Goal: Task Accomplishment & Management: Use online tool/utility

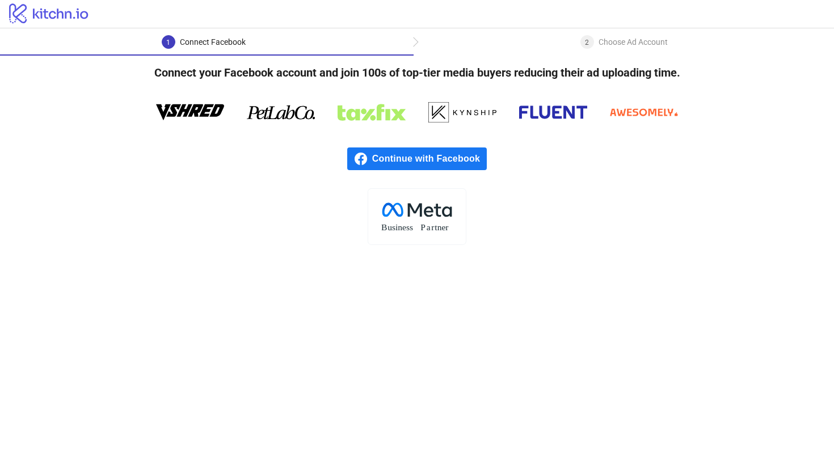
click at [442, 162] on span "Continue with Facebook" at bounding box center [429, 158] width 115 height 23
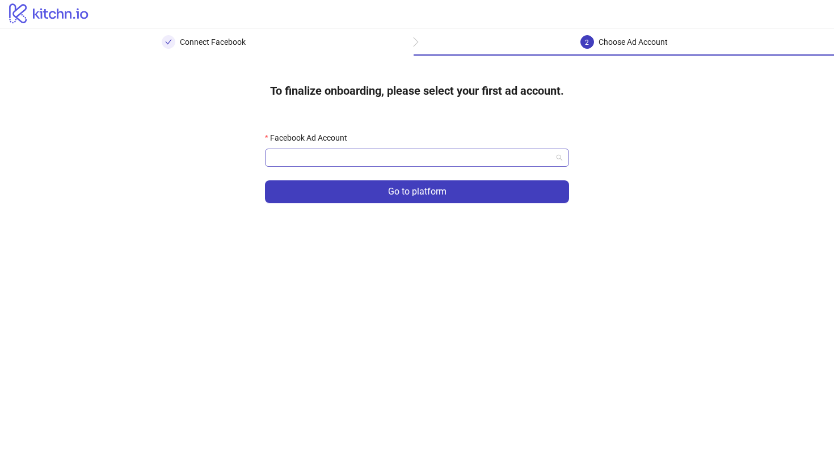
click at [408, 162] on input "Facebook Ad Account" at bounding box center [412, 157] width 280 height 17
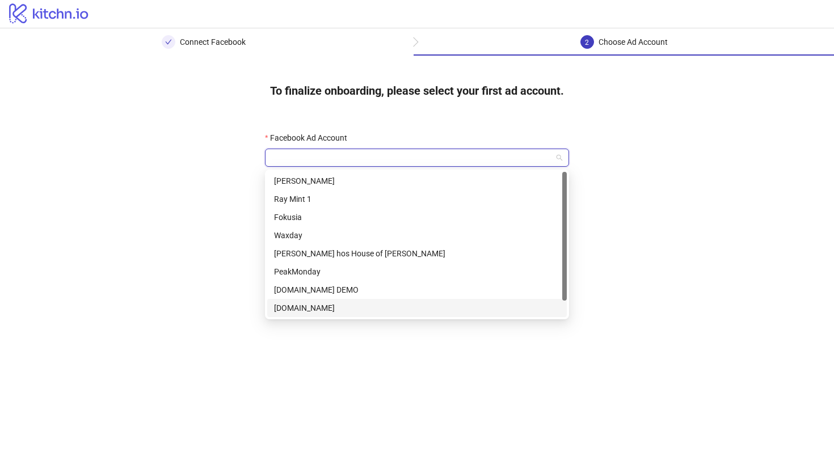
click at [390, 302] on div "[DOMAIN_NAME]" at bounding box center [417, 308] width 286 height 12
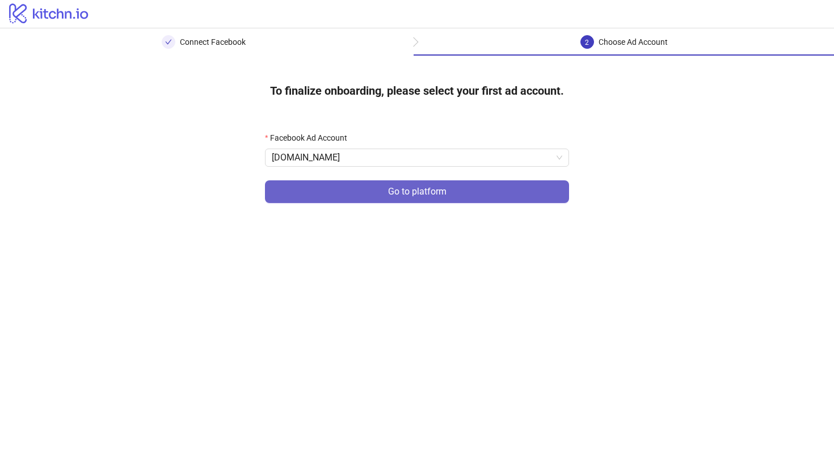
click at [394, 190] on span "Go to platform" at bounding box center [417, 192] width 58 height 10
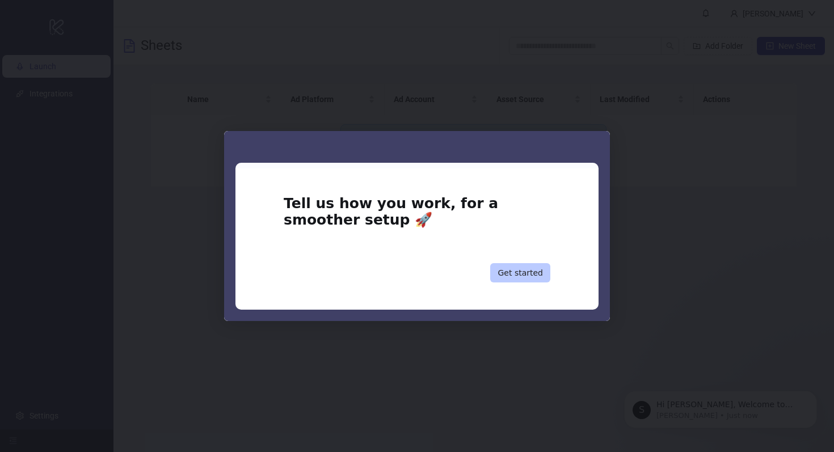
click at [529, 278] on button "Get started" at bounding box center [520, 272] width 60 height 19
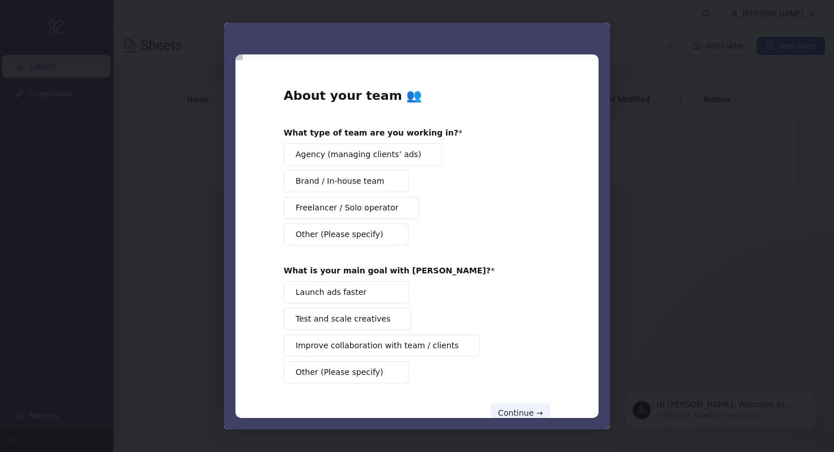
click at [665, 247] on div "Intercom messenger" at bounding box center [417, 226] width 834 height 452
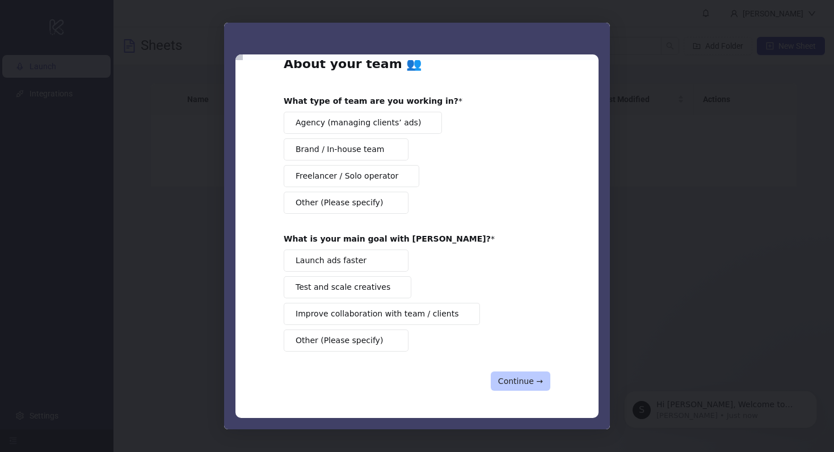
click at [514, 378] on button "Continue →" at bounding box center [521, 381] width 60 height 19
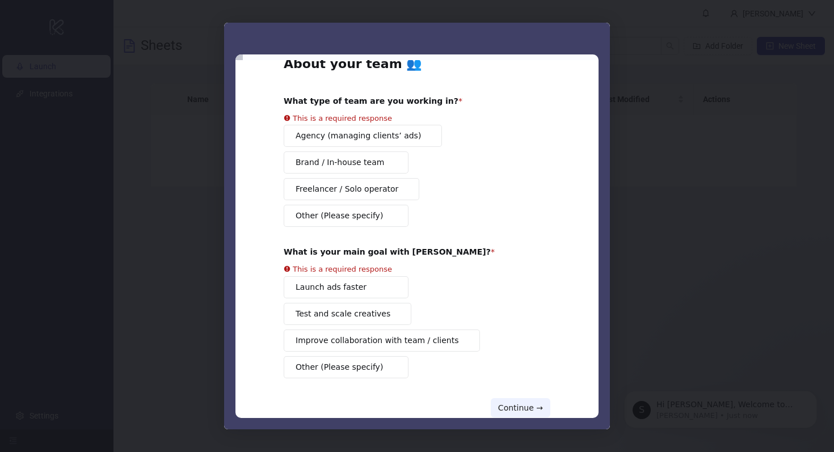
click at [370, 219] on div "About your team 👥 What type of team are you working in? This is a required resp…" at bounding box center [417, 237] width 267 height 362
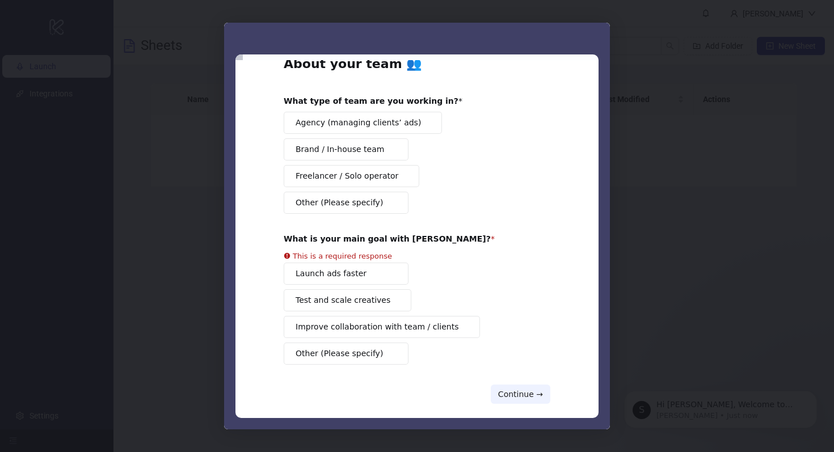
click at [381, 180] on span "Freelancer / Solo operator" at bounding box center [347, 176] width 103 height 12
click at [370, 354] on div "About your team 👥 What type of team are you working in? Agency (managing client…" at bounding box center [417, 230] width 267 height 348
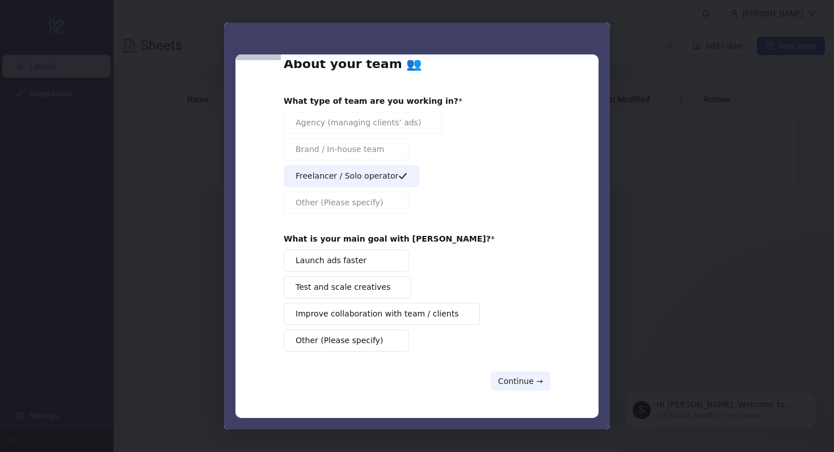
click at [375, 345] on button "Other (Please specify)" at bounding box center [346, 341] width 125 height 22
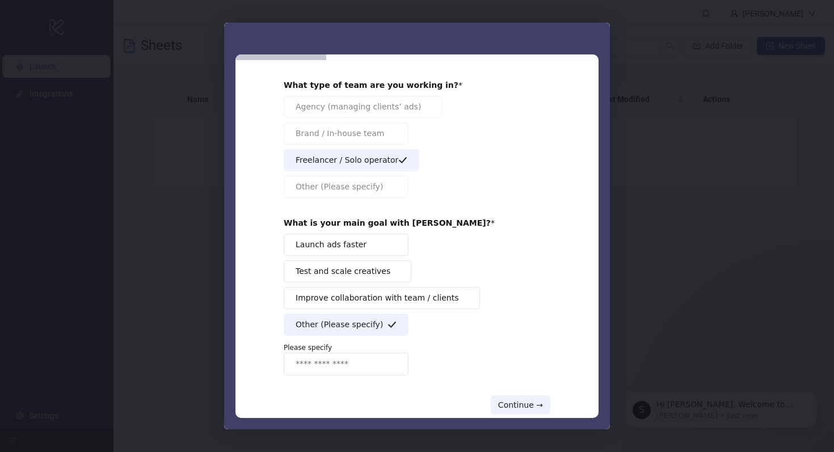
scroll to position [71, 0]
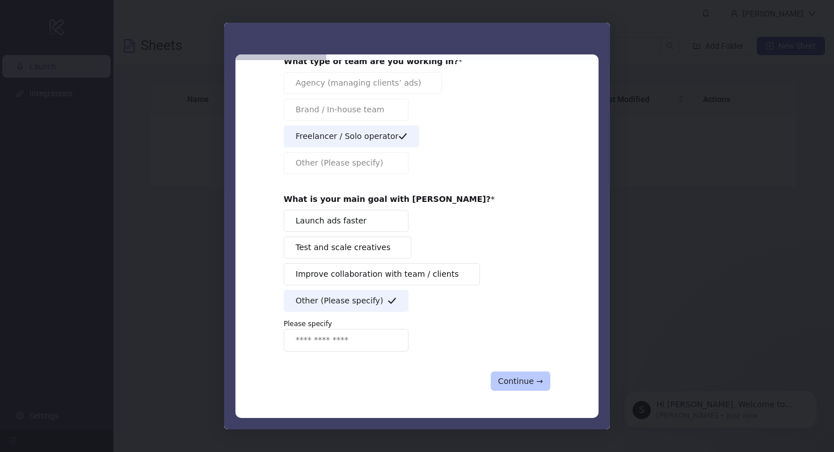
click at [513, 384] on button "Continue →" at bounding box center [521, 381] width 60 height 19
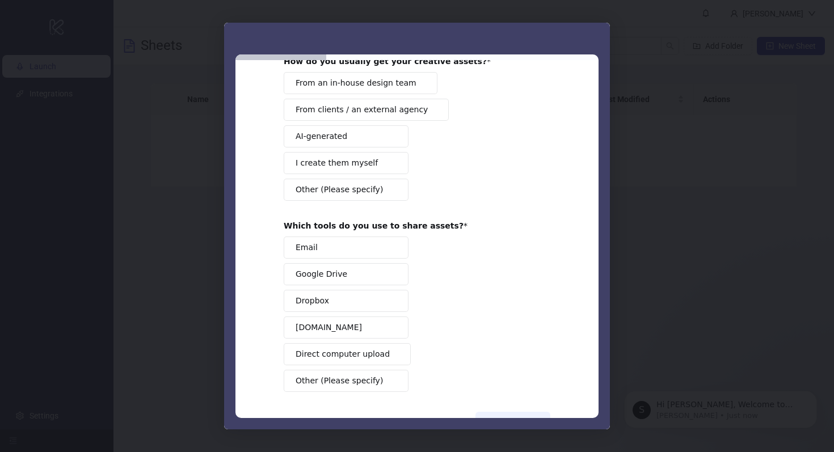
scroll to position [0, 0]
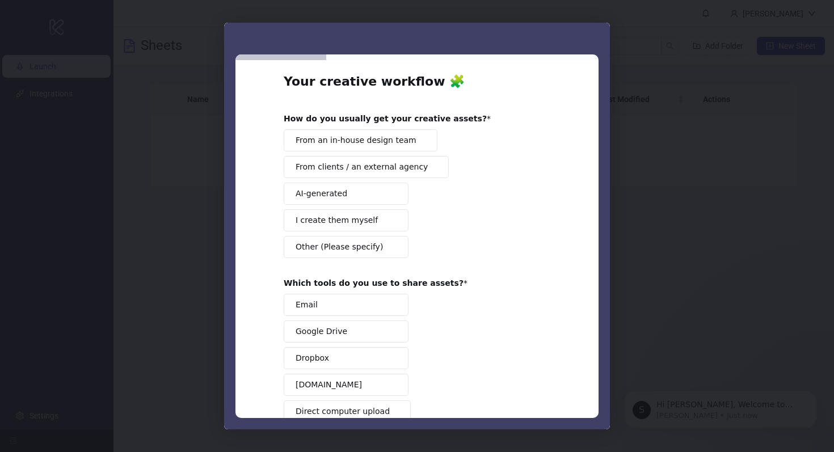
click at [398, 249] on button "Other (Please specify)" at bounding box center [346, 247] width 125 height 22
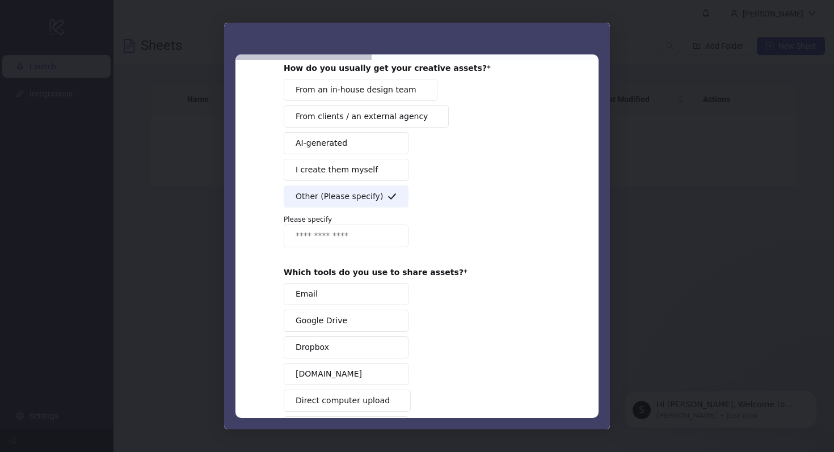
scroll to position [151, 0]
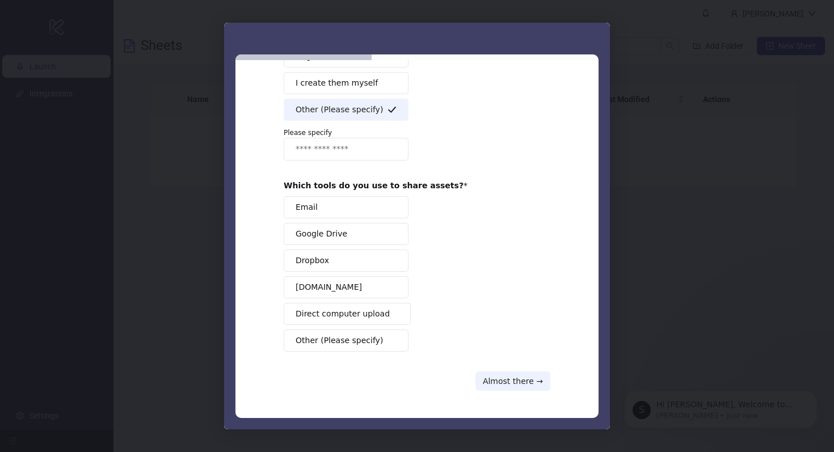
click at [334, 343] on span "Other (Please specify)" at bounding box center [339, 341] width 87 height 12
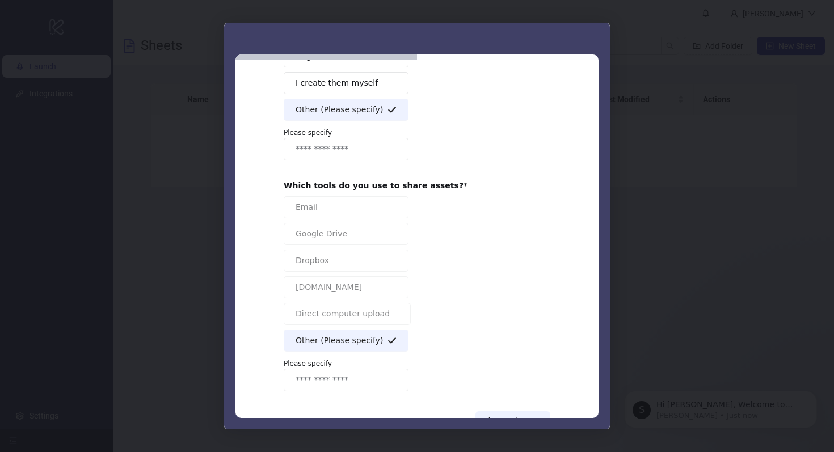
scroll to position [191, 0]
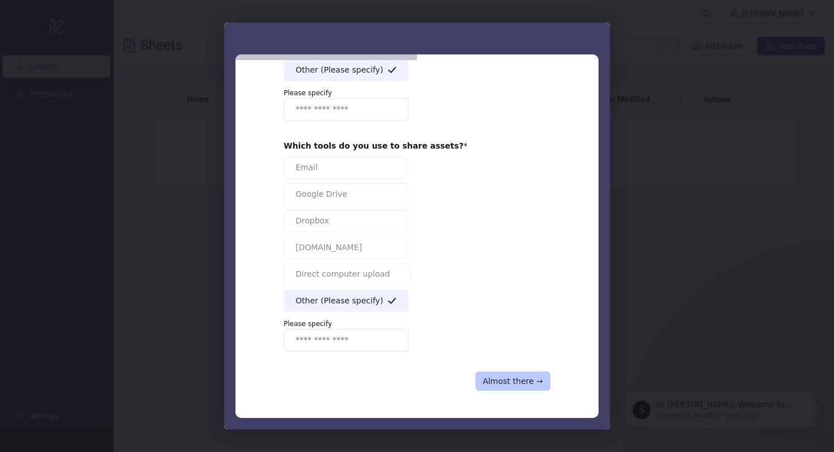
click at [514, 383] on button "Almost there →" at bounding box center [512, 381] width 75 height 19
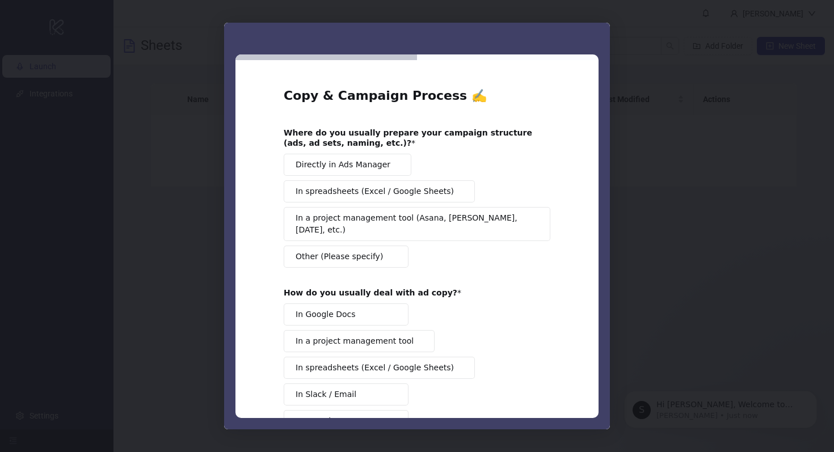
scroll to position [39, 0]
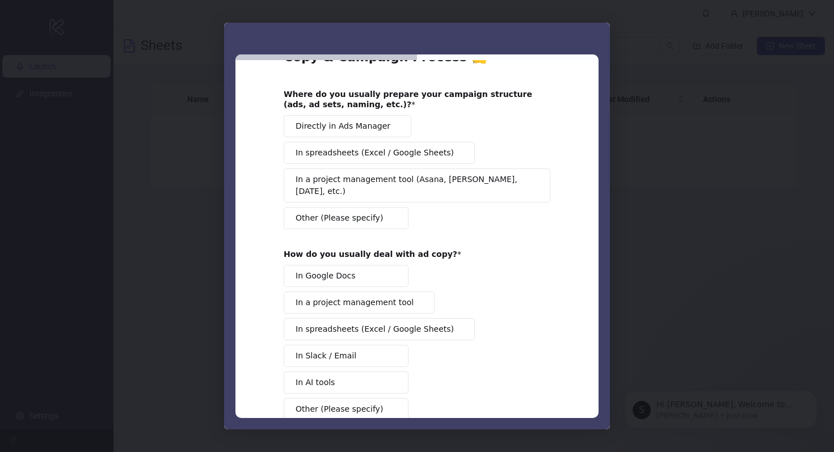
click at [368, 207] on button "Other (Please specify)" at bounding box center [346, 218] width 125 height 22
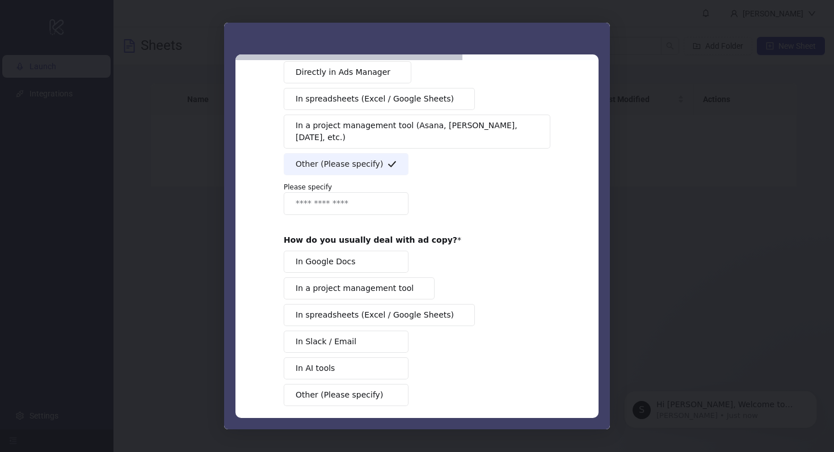
scroll to position [135, 0]
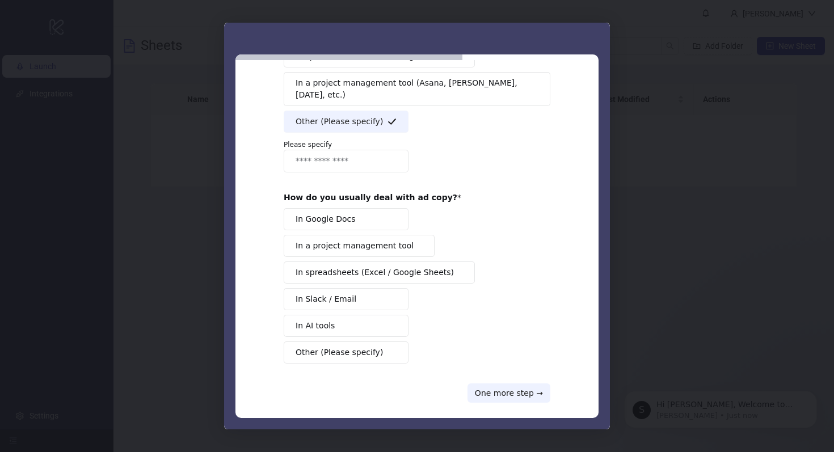
click at [341, 347] on span "Other (Please specify)" at bounding box center [339, 353] width 87 height 12
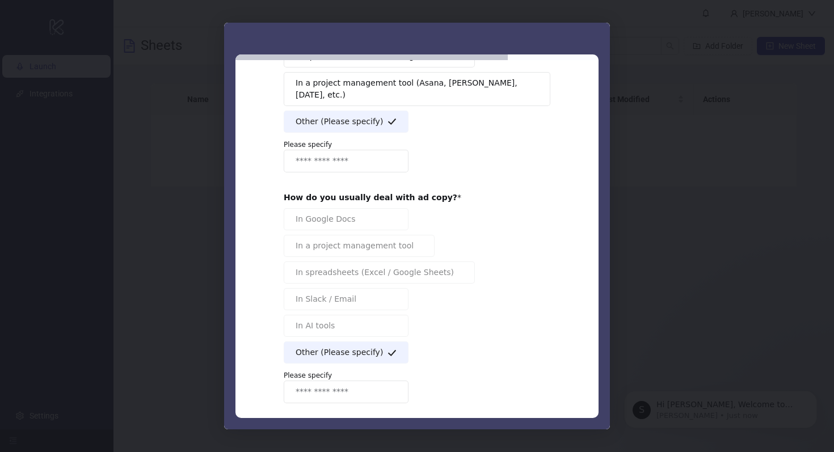
scroll to position [175, 0]
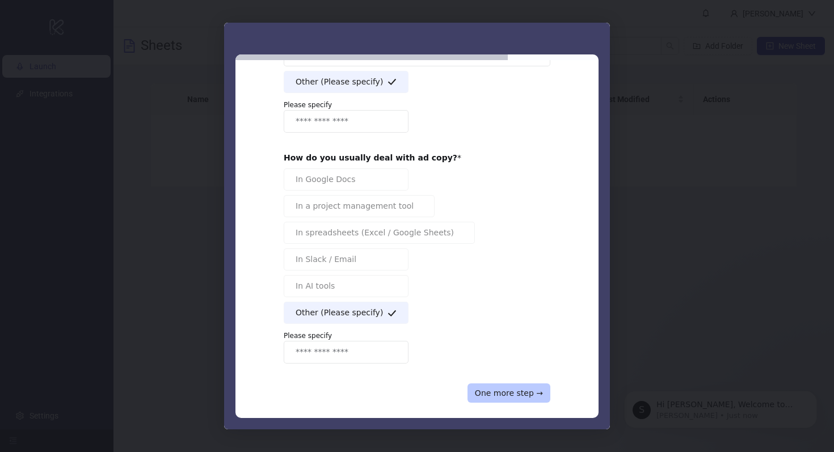
click at [512, 383] on button "One more step →" at bounding box center [508, 392] width 83 height 19
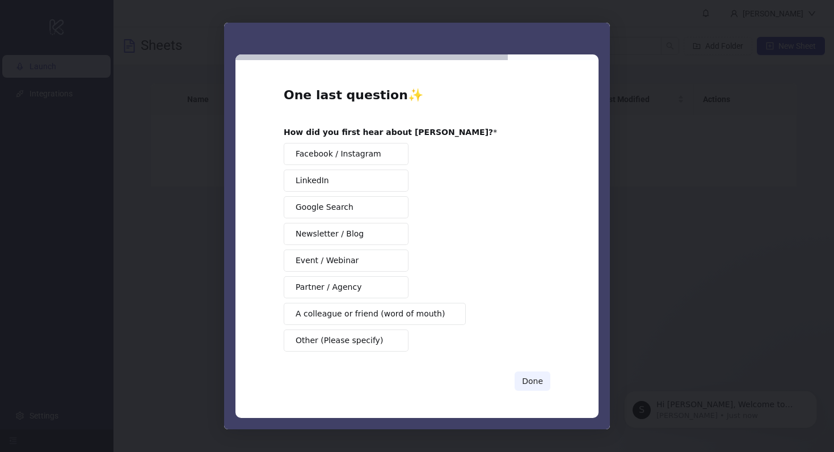
click at [378, 353] on div "One last question ✨ How did you first hear about Kitchn? Facebook / Instagram L…" at bounding box center [417, 239] width 267 height 304
click at [378, 349] on button "Other (Please specify)" at bounding box center [346, 341] width 125 height 22
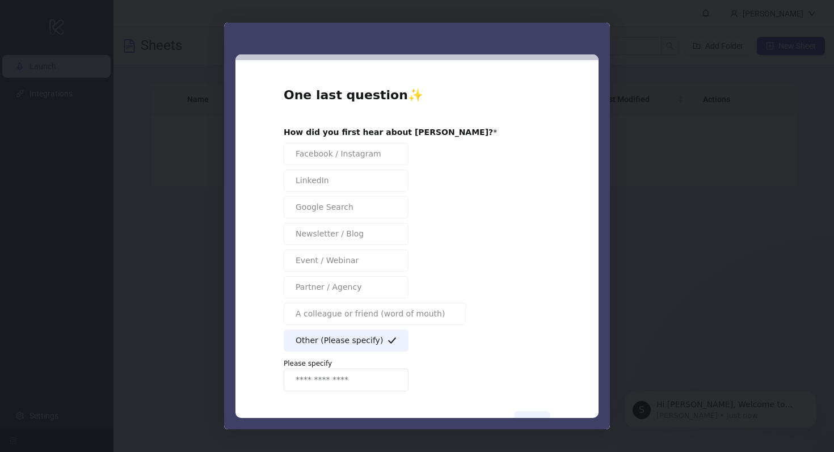
scroll to position [40, 0]
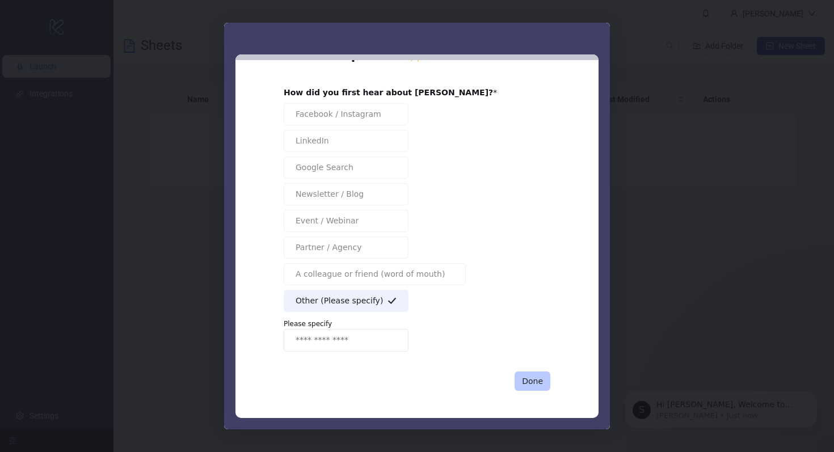
click at [531, 386] on button "Done" at bounding box center [532, 381] width 36 height 19
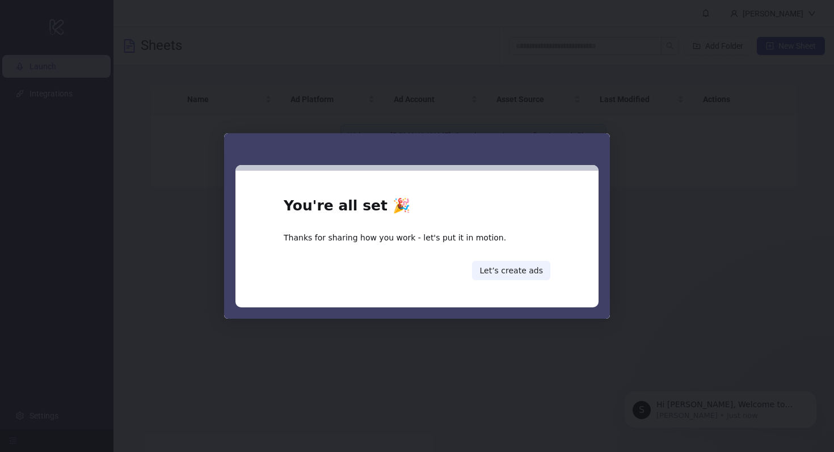
scroll to position [0, 0]
click at [511, 276] on button "Let’s create ads" at bounding box center [511, 270] width 78 height 19
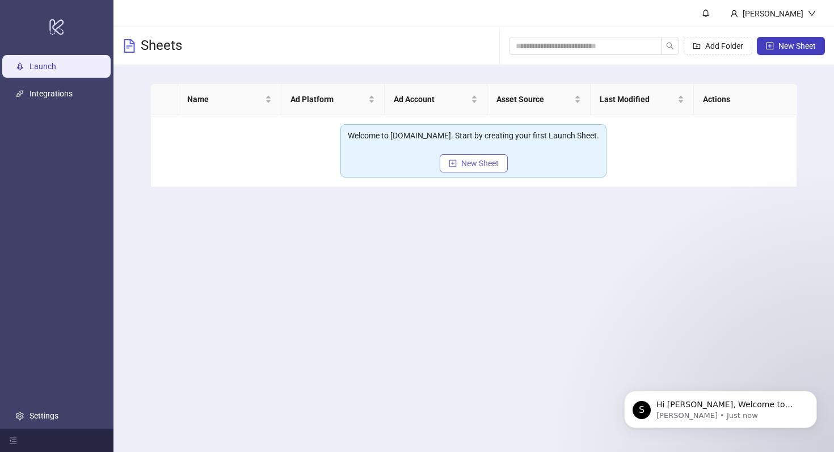
click at [478, 164] on span "New Sheet" at bounding box center [479, 163] width 37 height 9
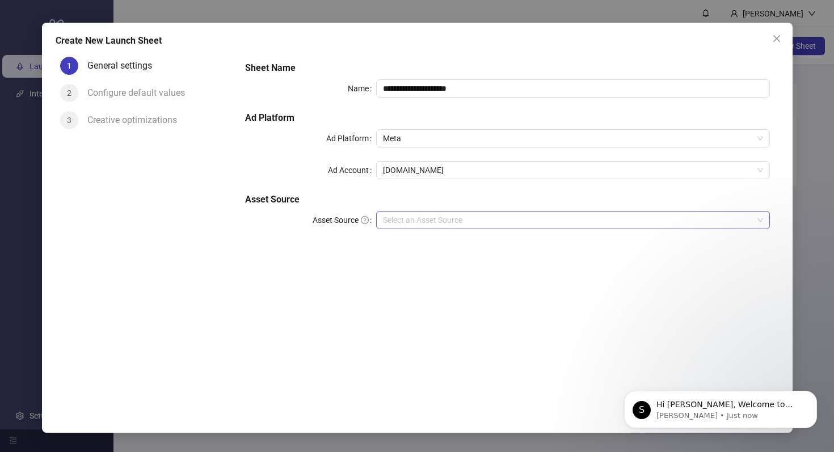
click at [439, 218] on input "Asset Source" at bounding box center [567, 220] width 369 height 17
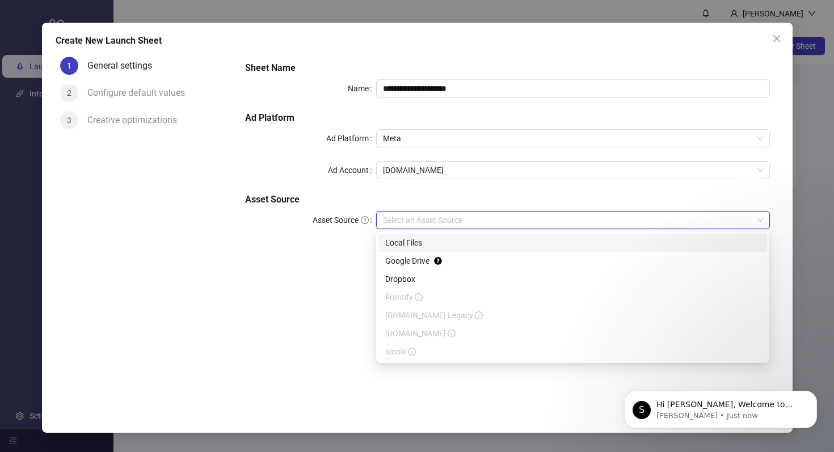
click at [433, 240] on div "Local Files" at bounding box center [572, 243] width 375 height 12
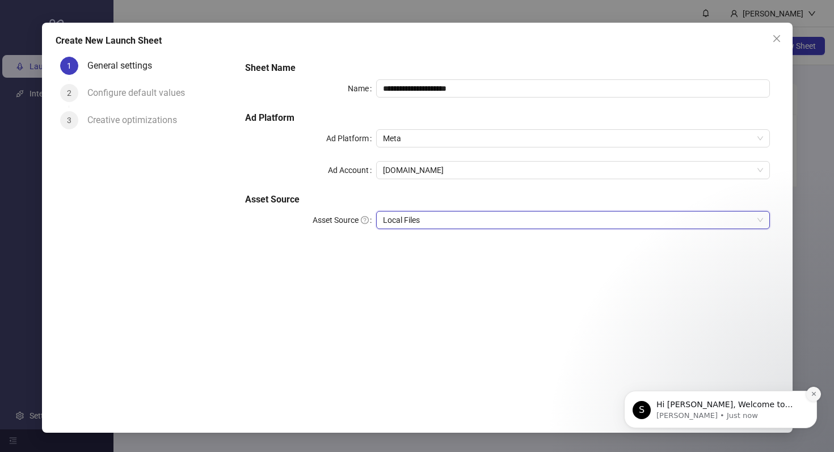
click at [811, 395] on icon "Dismiss notification" at bounding box center [814, 394] width 6 height 6
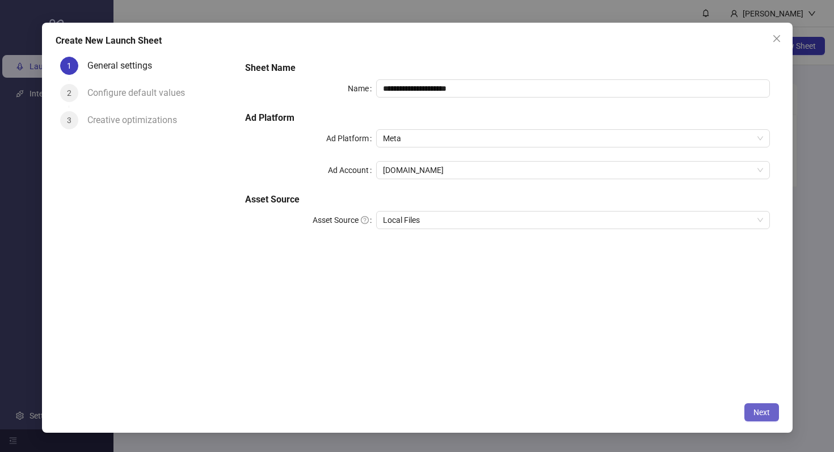
click at [756, 417] on button "Next" at bounding box center [761, 412] width 35 height 18
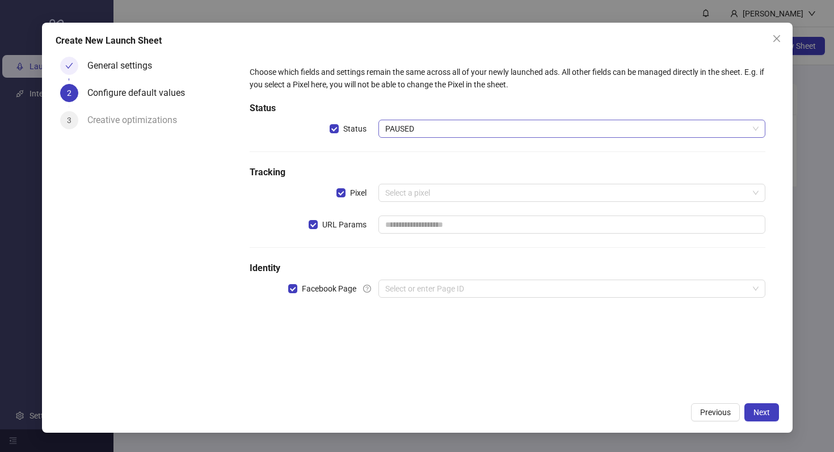
click at [476, 130] on span "PAUSED" at bounding box center [571, 128] width 373 height 17
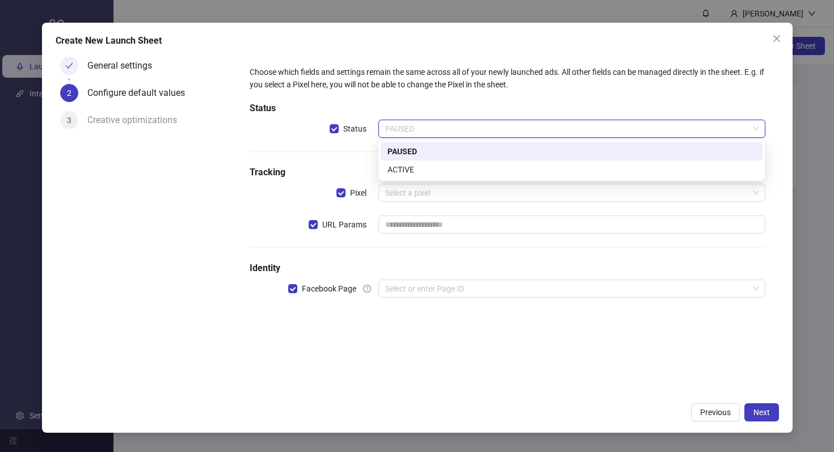
click at [465, 103] on h5 "Status" at bounding box center [507, 109] width 515 height 14
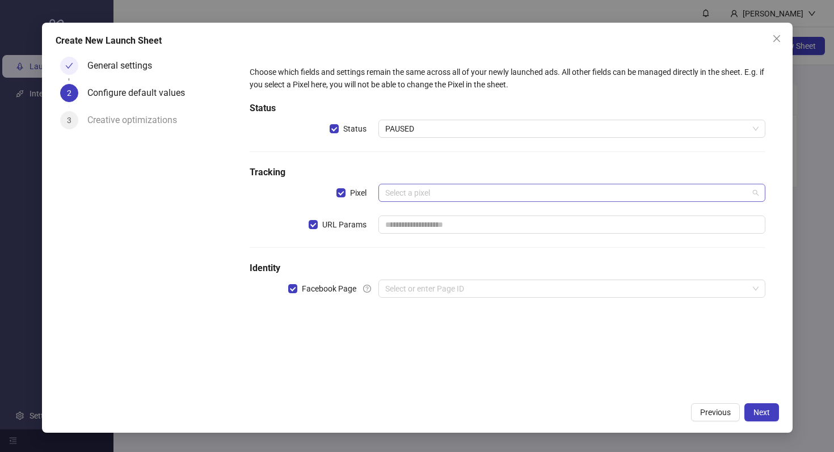
click at [441, 189] on input "search" at bounding box center [566, 192] width 362 height 17
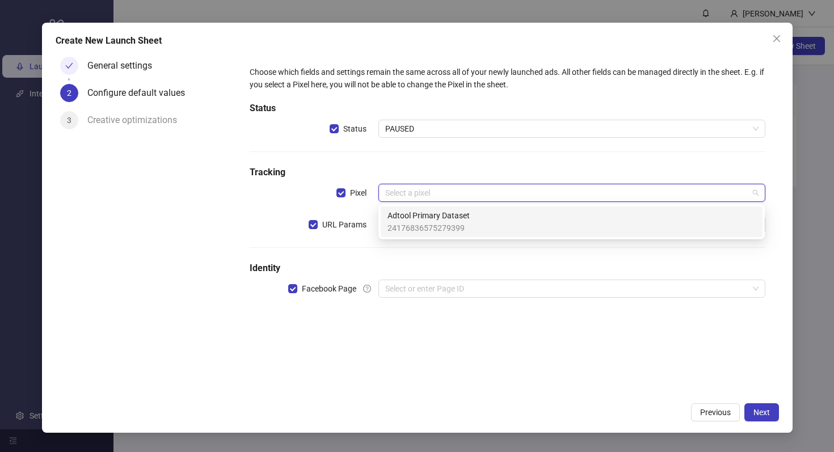
click at [437, 219] on span "Adtool Primary Dataset" at bounding box center [428, 215] width 82 height 12
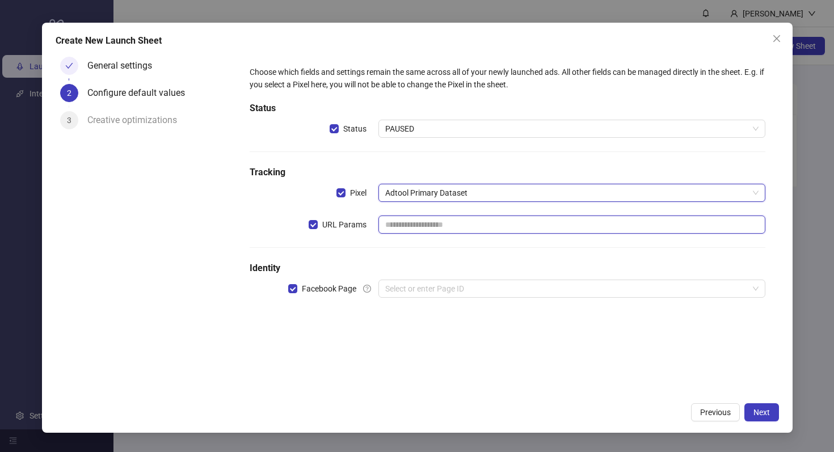
click at [442, 221] on input "text" at bounding box center [571, 225] width 386 height 18
type input "**********"
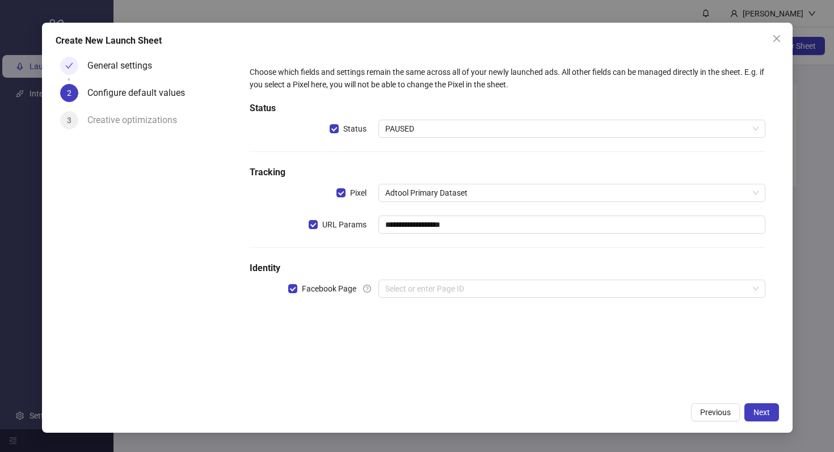
click at [455, 268] on h5 "Identity" at bounding box center [507, 268] width 515 height 14
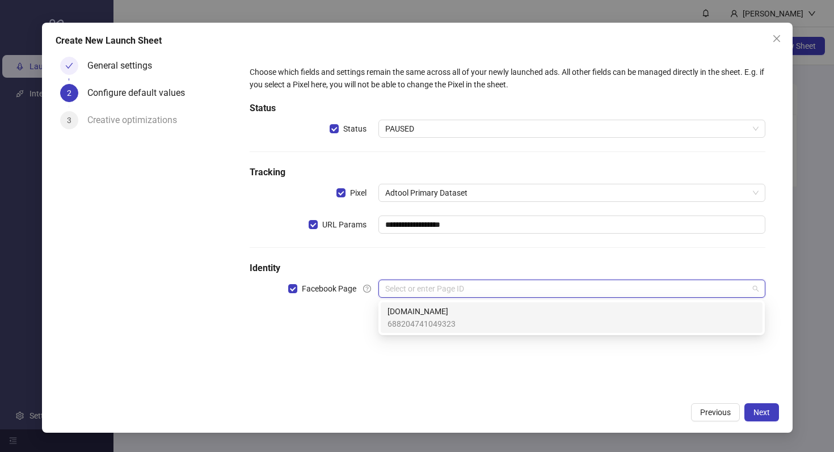
click at [460, 284] on input "search" at bounding box center [566, 288] width 362 height 17
click at [446, 307] on span "[DOMAIN_NAME]" at bounding box center [421, 311] width 68 height 12
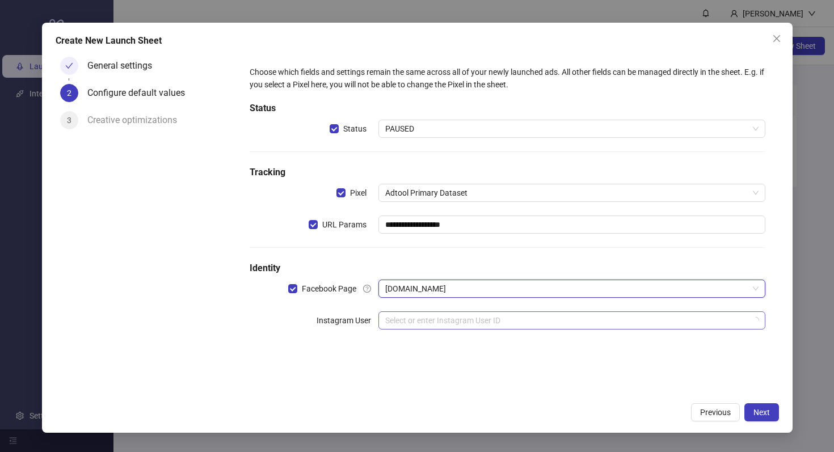
click at [480, 322] on input "search" at bounding box center [566, 320] width 362 height 17
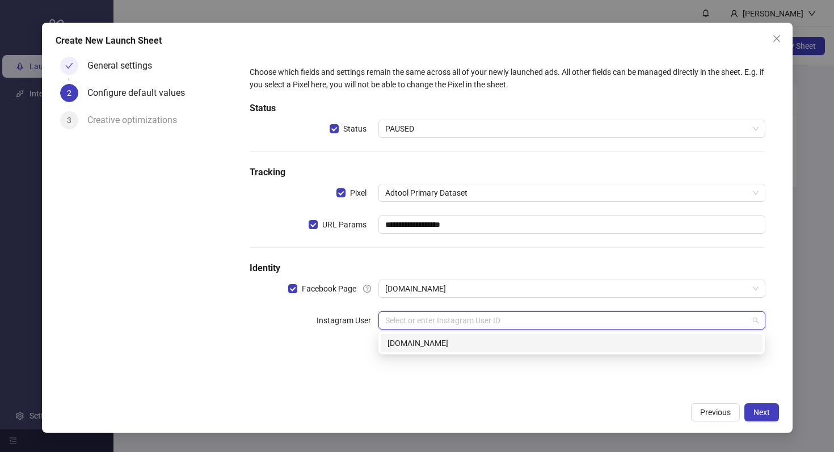
click at [461, 337] on div "[DOMAIN_NAME]" at bounding box center [571, 343] width 368 height 12
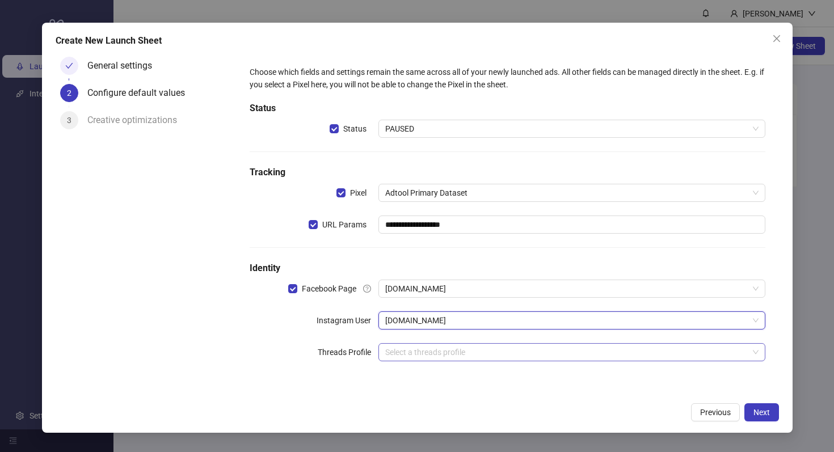
click at [463, 355] on input "search" at bounding box center [566, 352] width 362 height 17
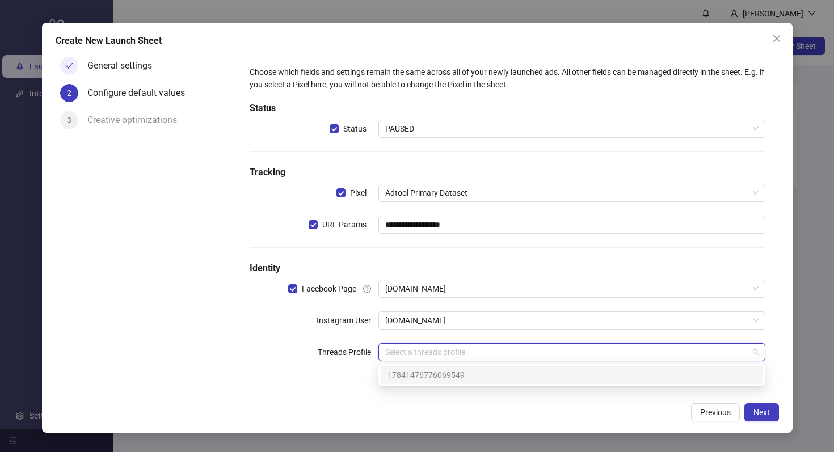
click at [448, 372] on span "17841476776069549" at bounding box center [425, 375] width 77 height 12
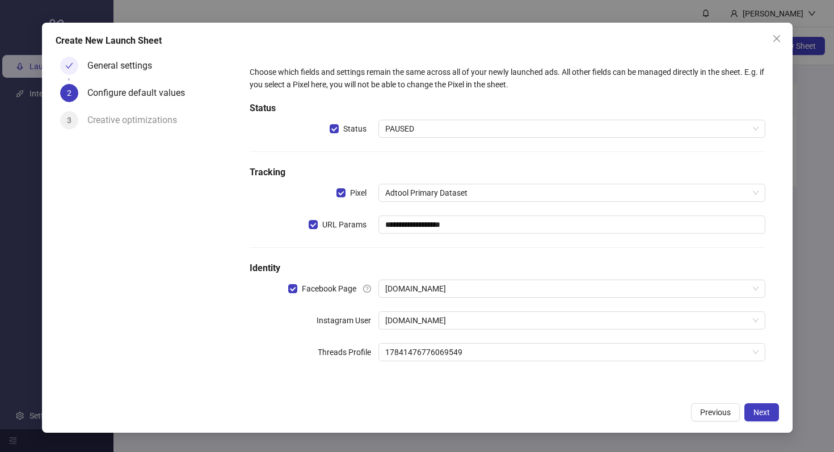
click at [520, 406] on div "Previous Next" at bounding box center [417, 412] width 723 height 18
click at [757, 416] on span "Next" at bounding box center [761, 412] width 16 height 9
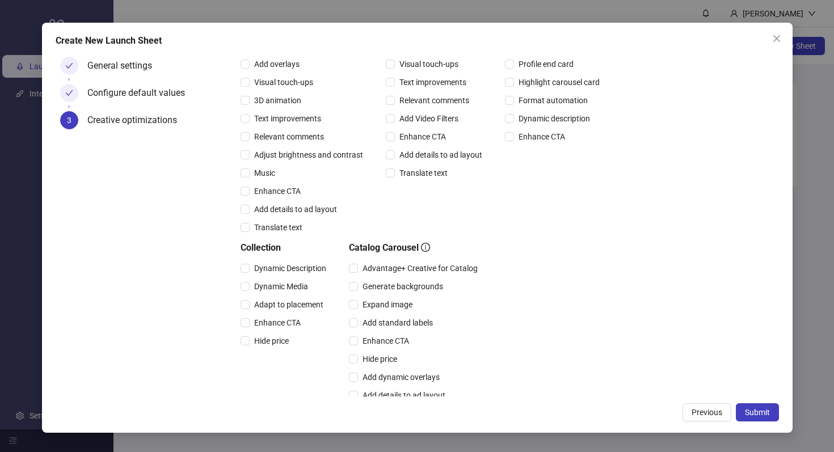
scroll to position [178, 0]
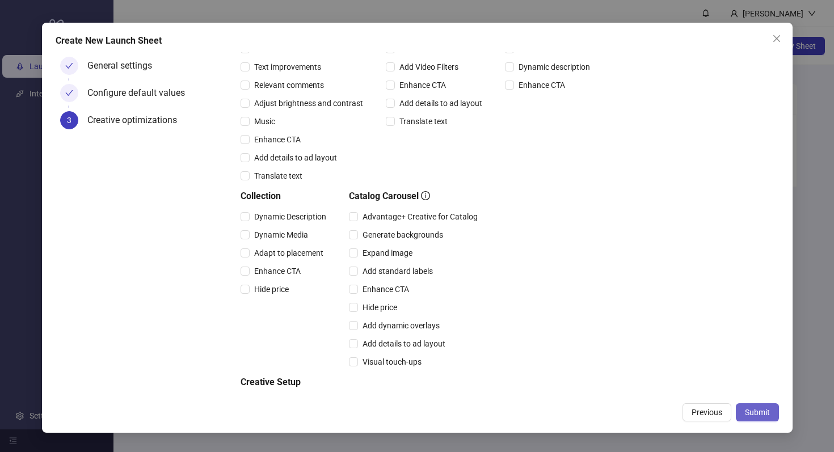
click at [766, 409] on span "Submit" at bounding box center [757, 412] width 25 height 9
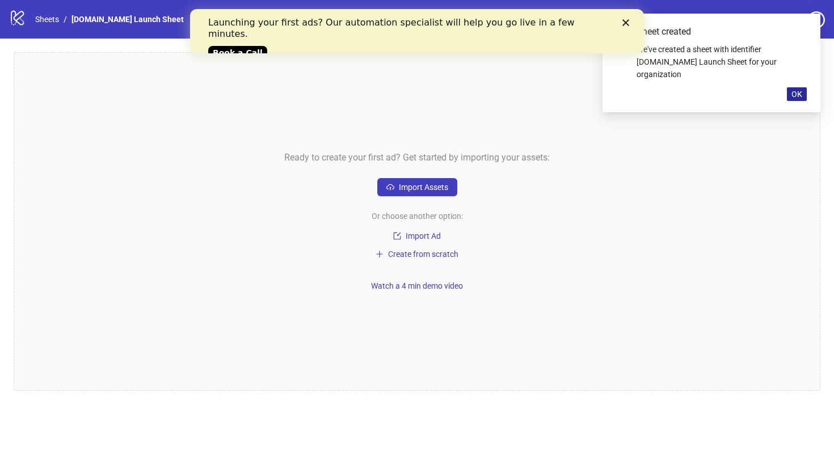
click at [790, 87] on button "OK" at bounding box center [797, 94] width 20 height 14
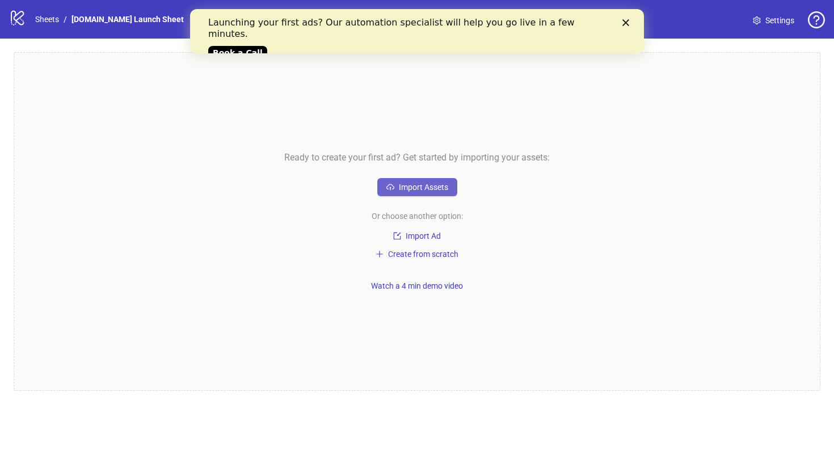
click at [421, 184] on span "Import Assets" at bounding box center [423, 187] width 49 height 9
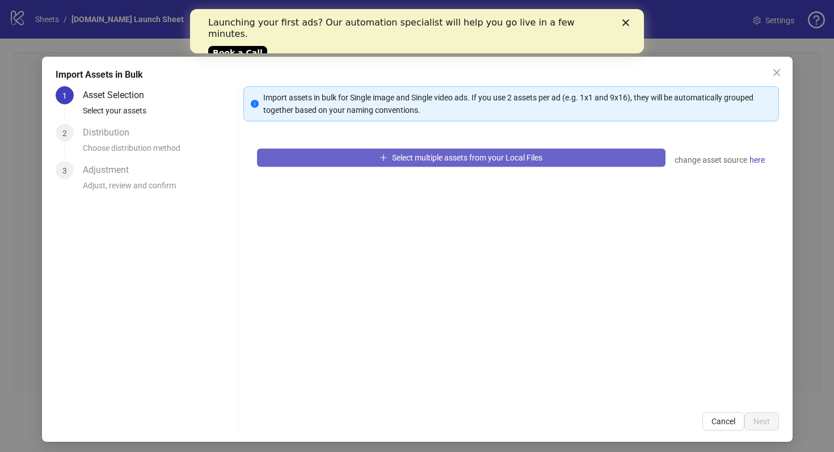
click at [401, 158] on span "Select multiple assets from your Local Files" at bounding box center [467, 157] width 150 height 9
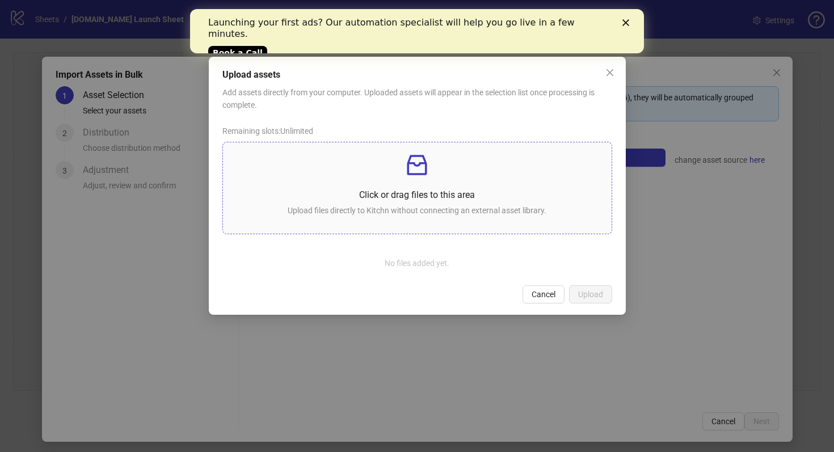
click at [404, 179] on p at bounding box center [417, 164] width 370 height 27
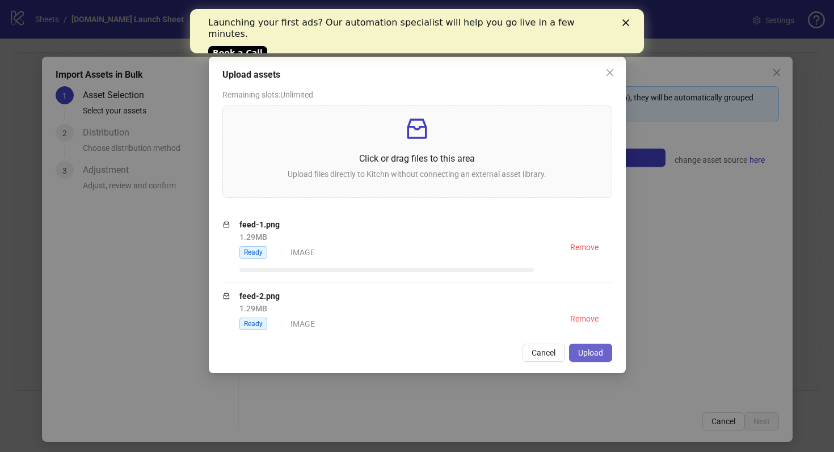
click at [588, 344] on button "Upload" at bounding box center [590, 353] width 43 height 18
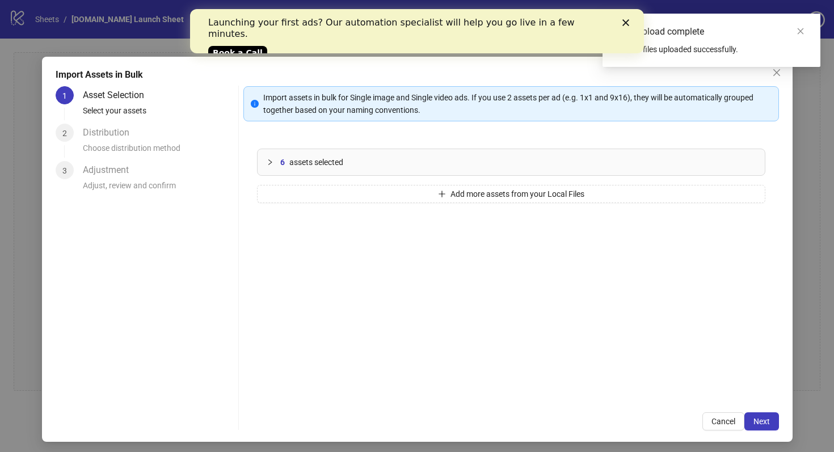
click at [627, 21] on polygon "Close" at bounding box center [625, 22] width 7 height 7
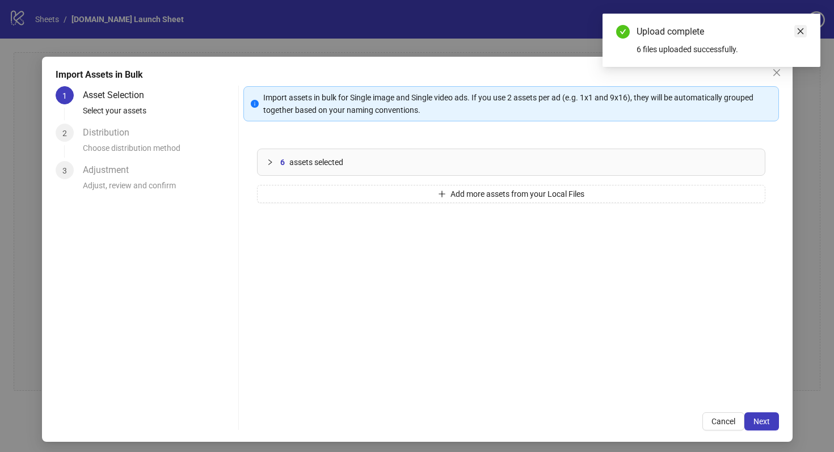
click at [803, 30] on icon "close" at bounding box center [800, 31] width 8 height 8
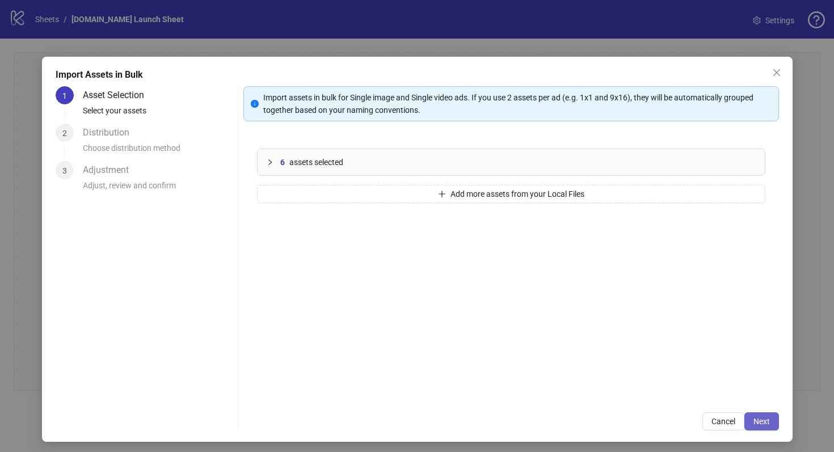
click at [753, 417] on span "Next" at bounding box center [761, 421] width 16 height 9
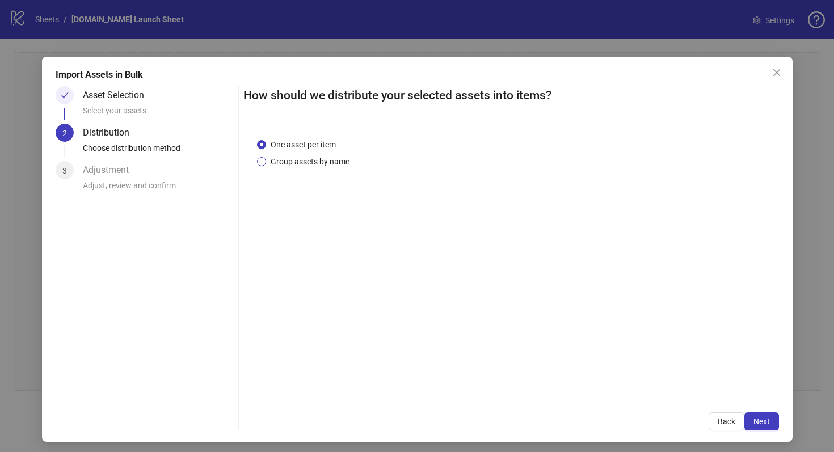
click at [292, 166] on span "Group assets by name" at bounding box center [310, 161] width 88 height 12
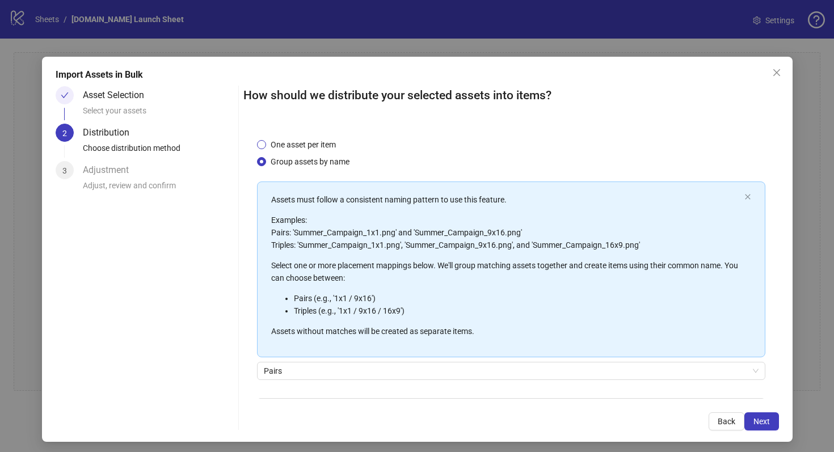
click at [286, 145] on span "One asset per item" at bounding box center [303, 144] width 74 height 12
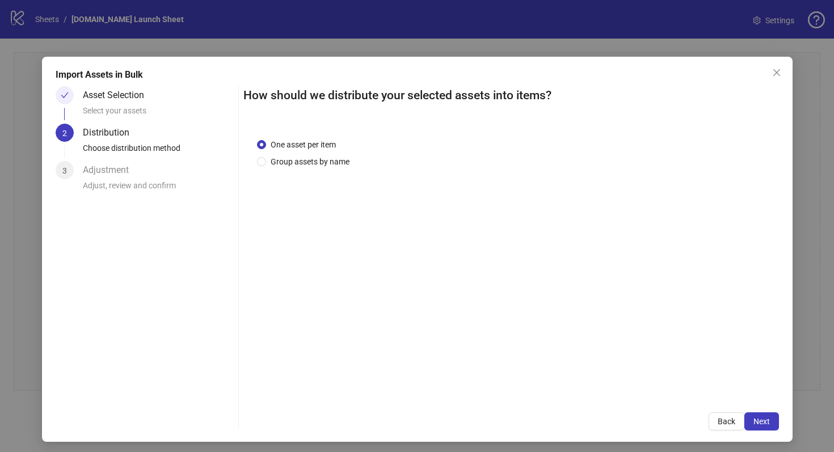
click at [774, 416] on div "Import Assets in Bulk Asset Selection Select your assets 2 Distribution Choose …" at bounding box center [417, 249] width 750 height 385
click at [764, 417] on button "Next" at bounding box center [761, 421] width 35 height 18
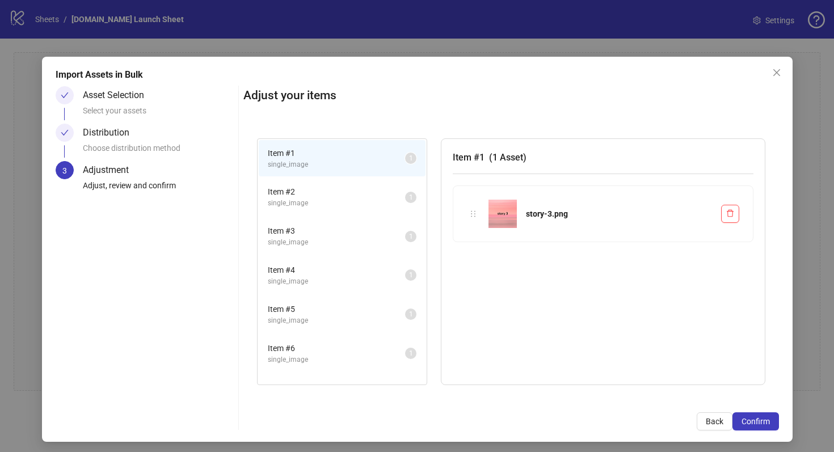
click at [322, 186] on span "Item # 2" at bounding box center [336, 191] width 137 height 12
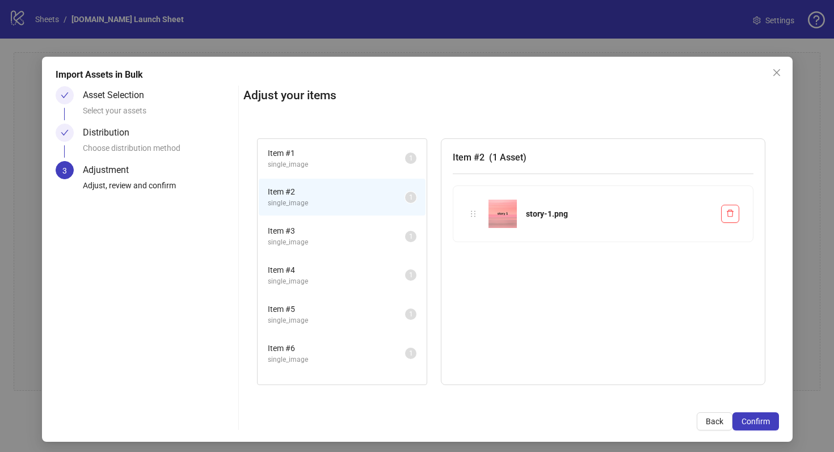
click at [332, 162] on span "single_image" at bounding box center [336, 164] width 137 height 11
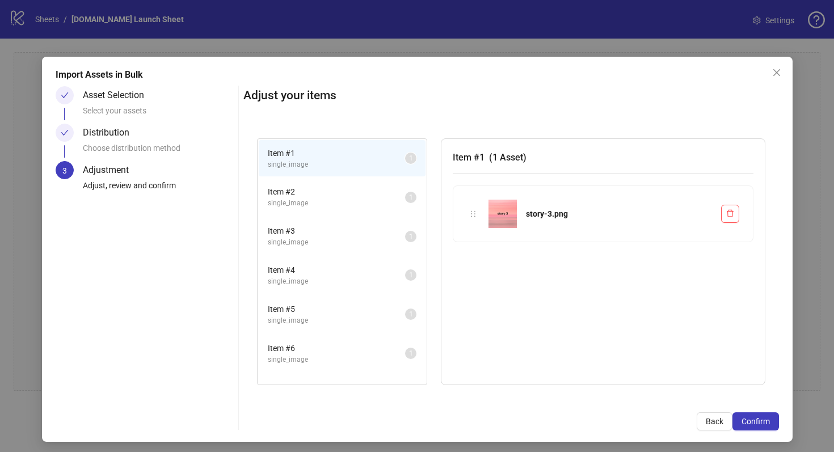
click at [373, 199] on span "single_image" at bounding box center [336, 203] width 137 height 11
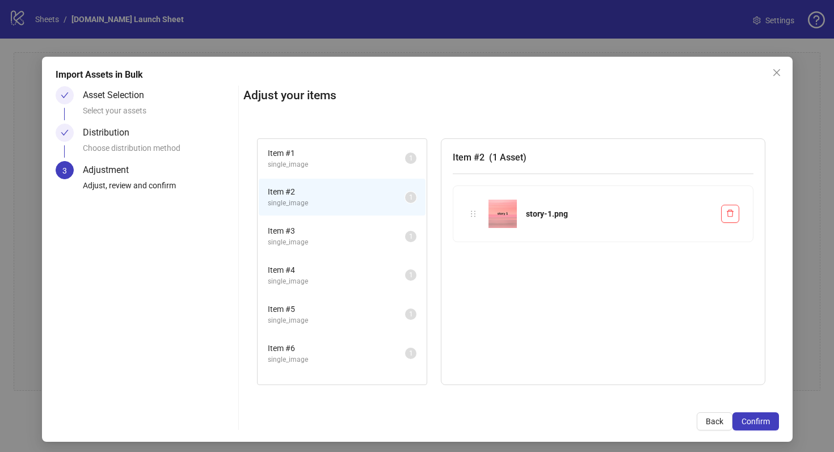
scroll to position [3, 0]
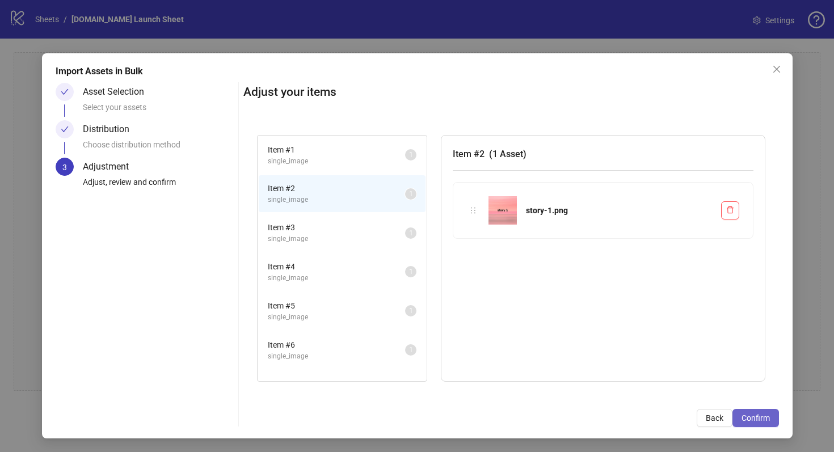
click at [745, 422] on span "Confirm" at bounding box center [755, 417] width 28 height 9
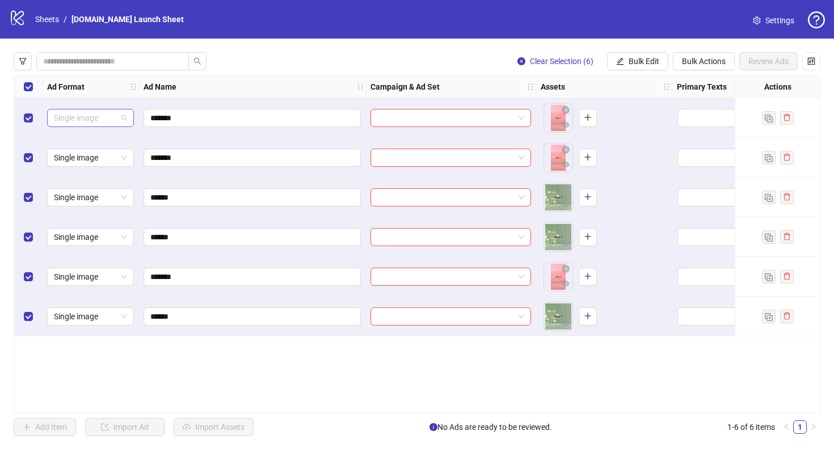
click at [94, 121] on span "Single image" at bounding box center [90, 117] width 73 height 17
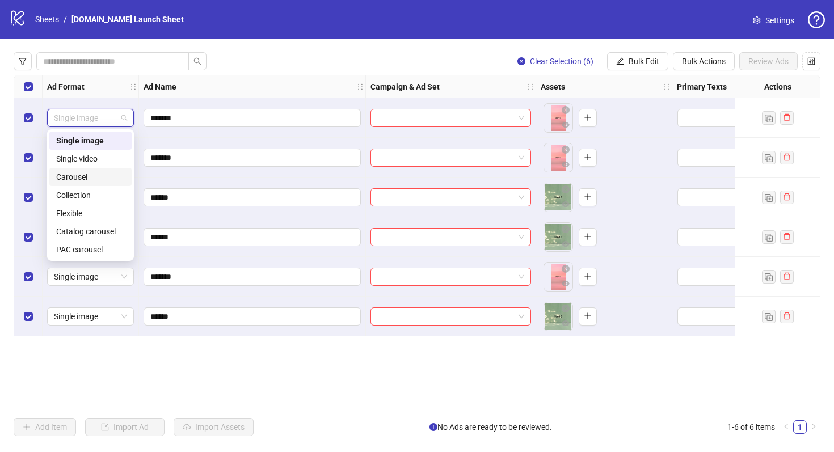
click at [98, 172] on div "Carousel" at bounding box center [90, 177] width 69 height 12
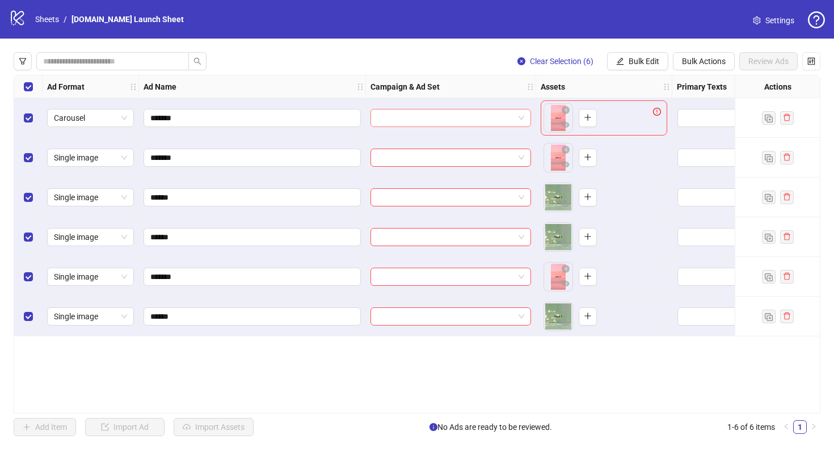
click at [496, 120] on input "search" at bounding box center [445, 117] width 137 height 17
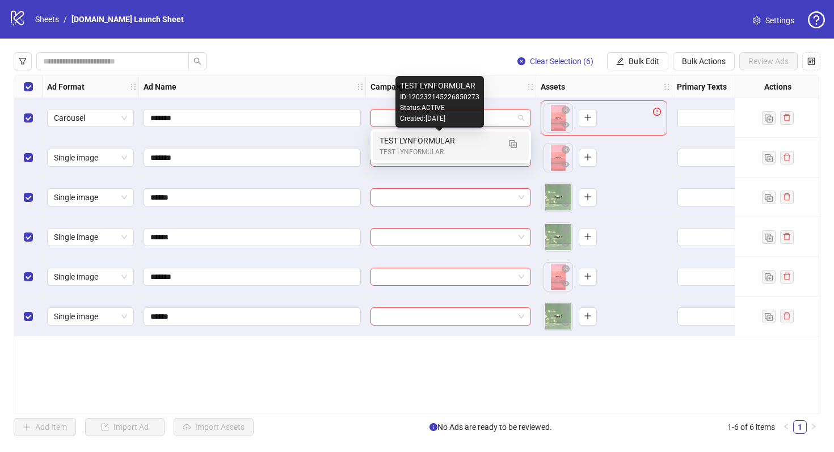
click at [466, 140] on div "TEST LYNFORMULAR" at bounding box center [439, 140] width 120 height 12
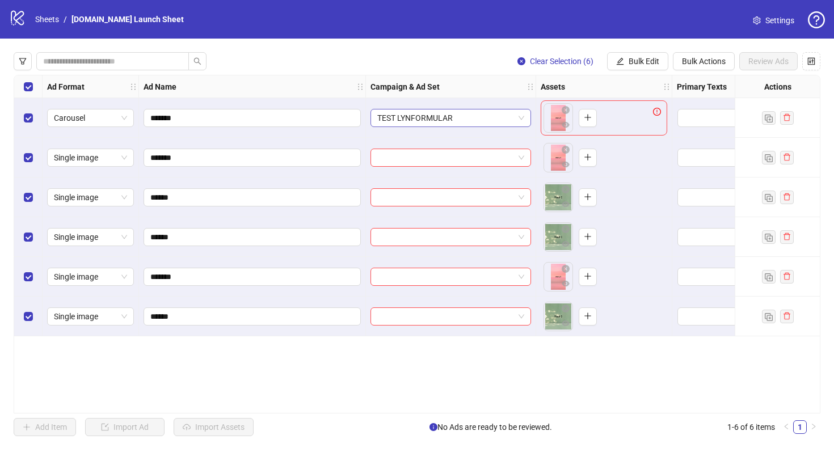
click at [464, 126] on span "TEST LYNFORMULAR" at bounding box center [450, 117] width 147 height 17
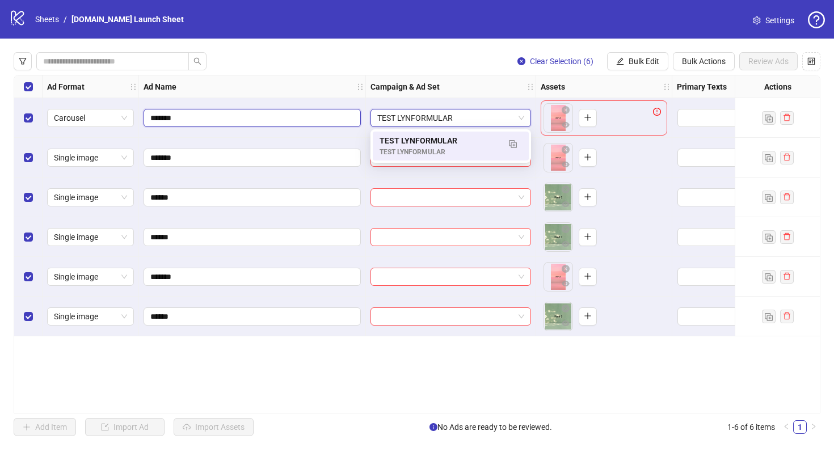
click at [335, 116] on input "*******" at bounding box center [250, 118] width 201 height 12
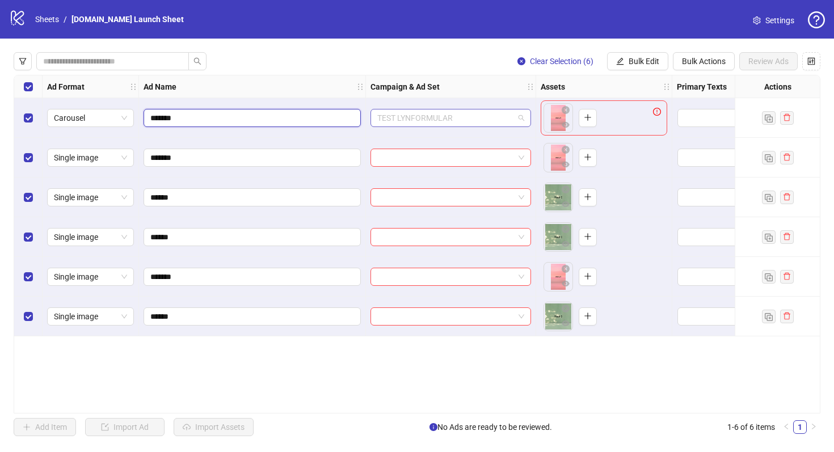
click at [444, 121] on span "TEST LYNFORMULAR" at bounding box center [450, 117] width 147 height 17
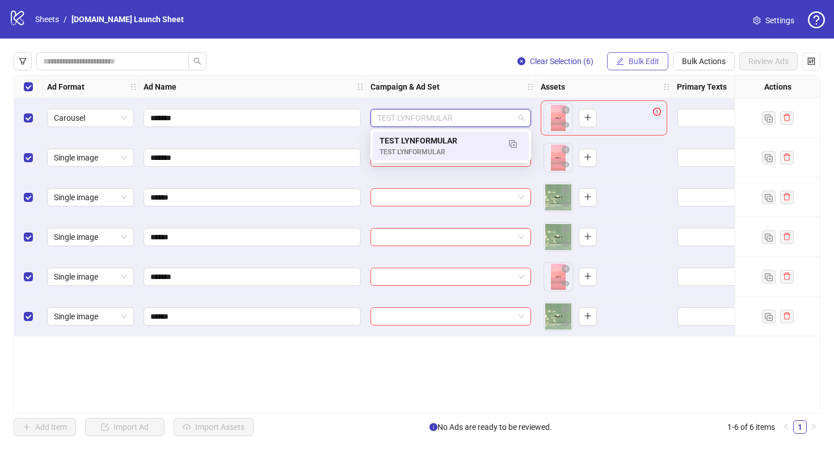
click at [638, 57] on span "Bulk Edit" at bounding box center [643, 61] width 31 height 9
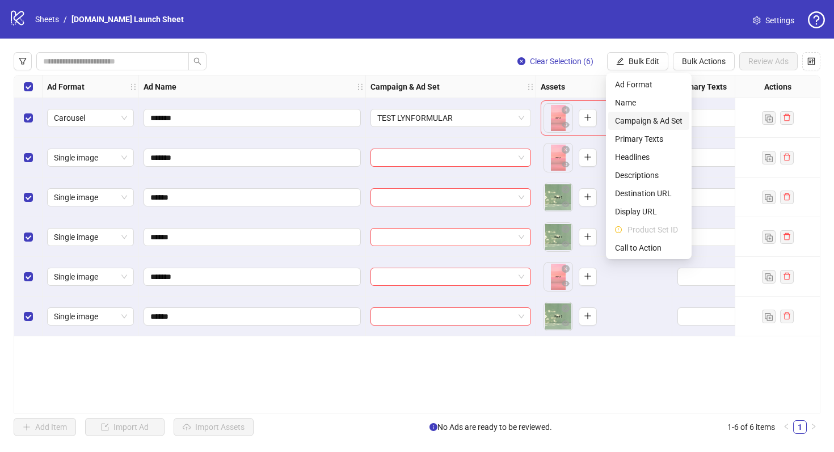
click at [648, 114] on li "Campaign & Ad Set" at bounding box center [648, 121] width 81 height 18
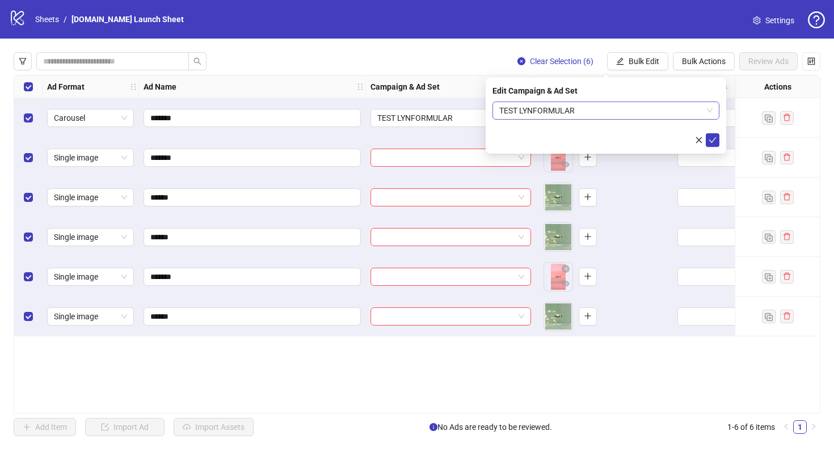
click at [600, 117] on span "TEST LYNFORMULAR" at bounding box center [605, 110] width 213 height 17
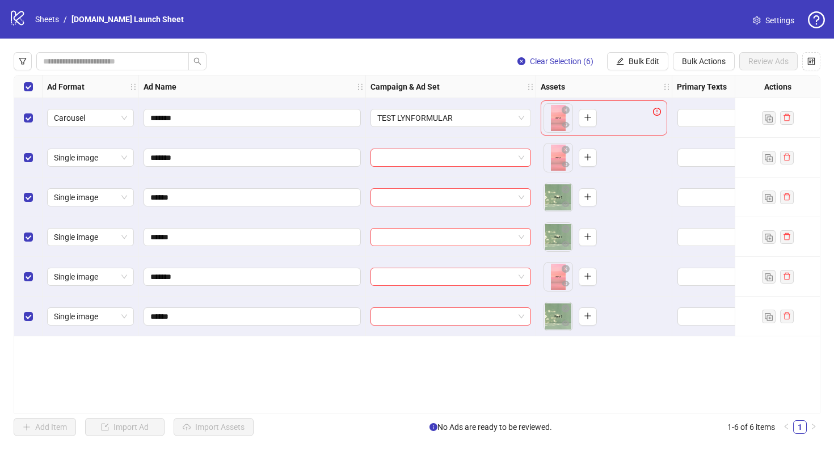
click at [459, 72] on div "Clear Selection (6) Bulk Edit Bulk Actions Review Ads Ad Format Ad Name Campaig…" at bounding box center [417, 244] width 834 height 411
click at [595, 115] on button "button" at bounding box center [588, 118] width 18 height 18
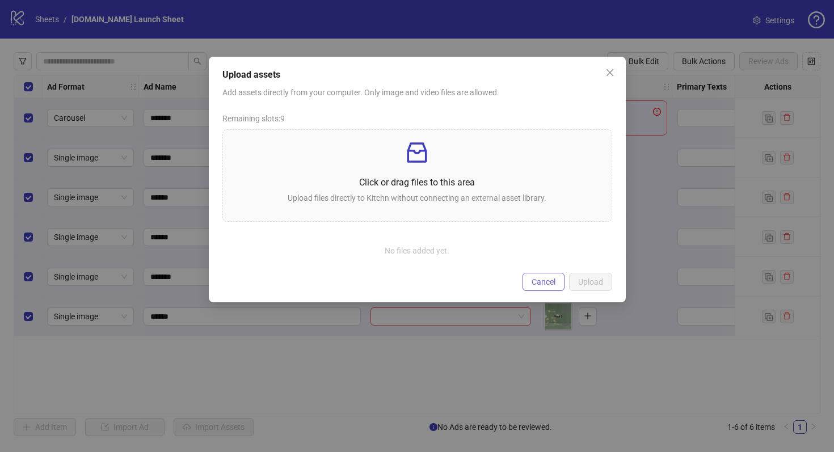
click at [546, 281] on span "Cancel" at bounding box center [543, 281] width 24 height 9
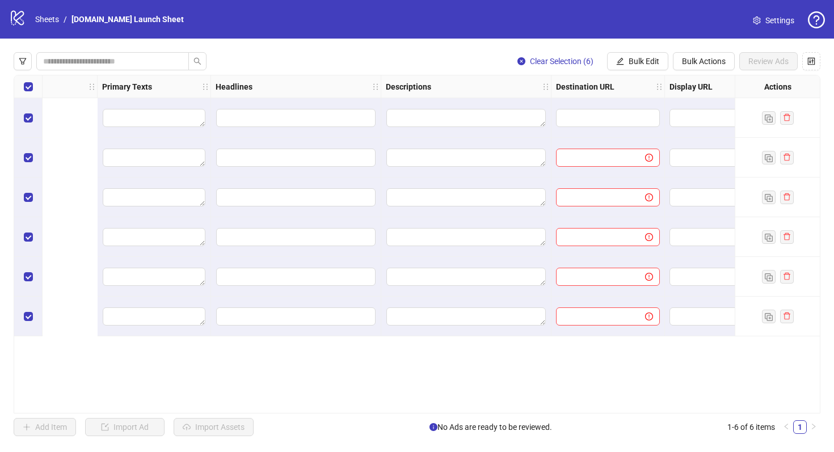
scroll to position [0, 936]
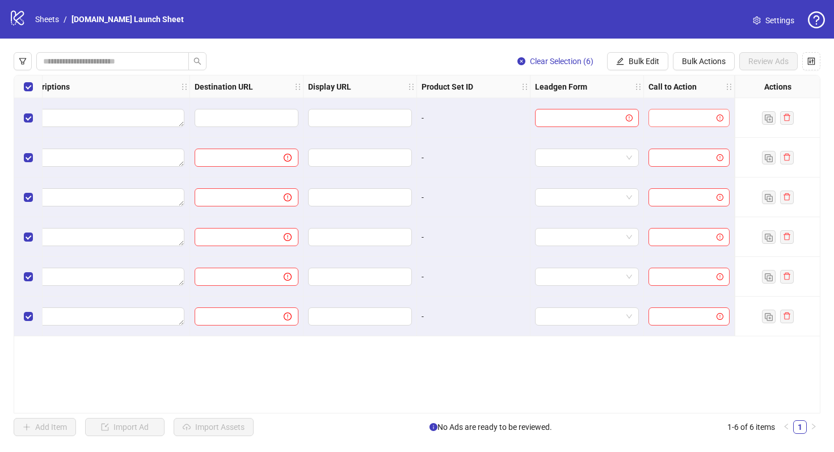
click at [674, 115] on input "search" at bounding box center [683, 117] width 57 height 17
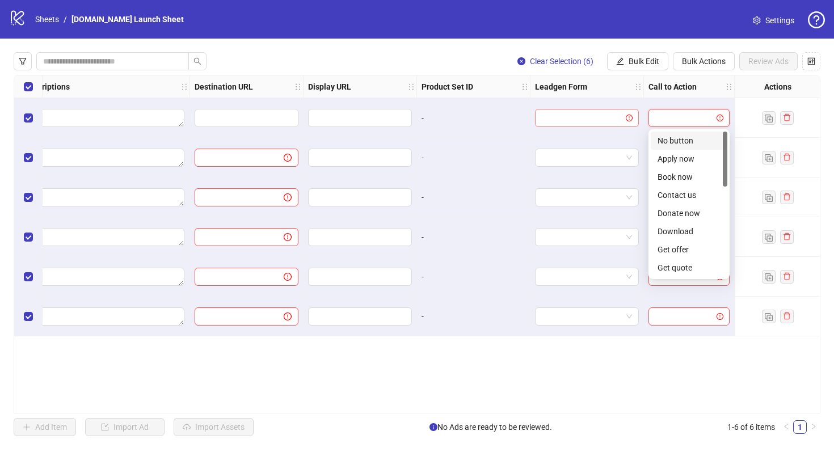
click at [577, 119] on input "search" at bounding box center [582, 117] width 80 height 17
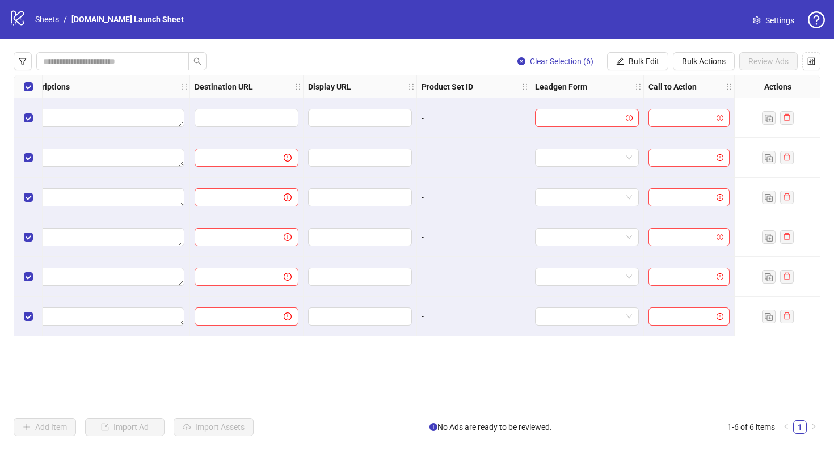
click at [497, 126] on div "-" at bounding box center [473, 118] width 113 height 40
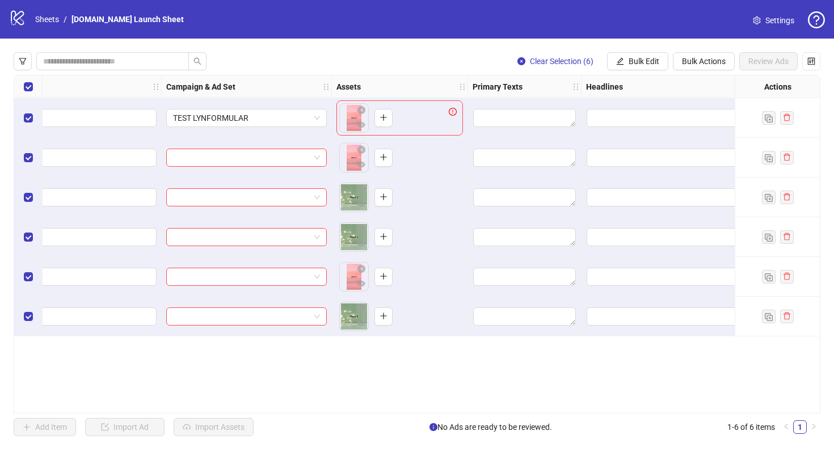
scroll to position [0, 103]
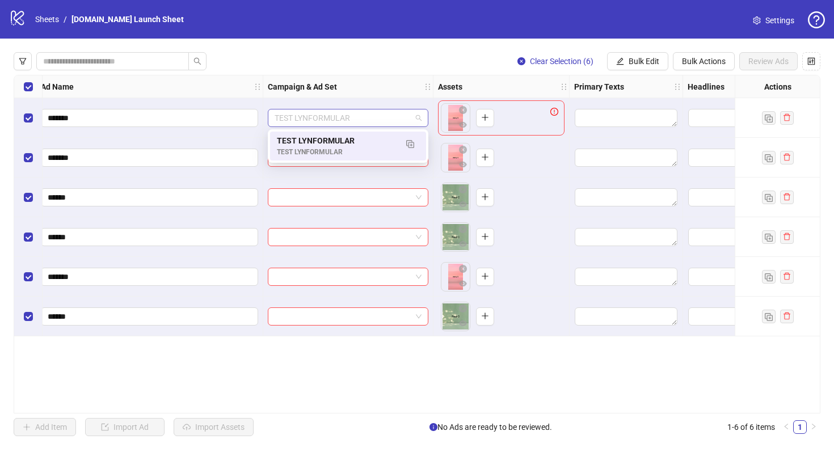
click at [375, 118] on span "TEST LYNFORMULAR" at bounding box center [348, 117] width 147 height 17
click at [410, 142] on img "button" at bounding box center [410, 144] width 8 height 8
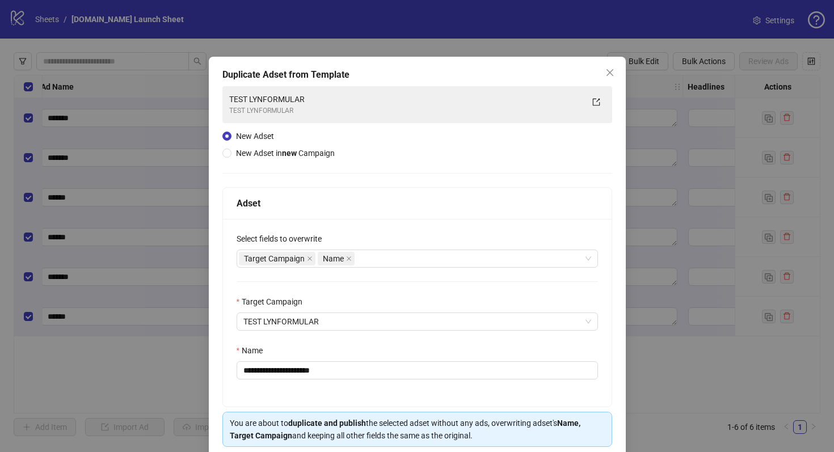
click at [639, 123] on div "**********" at bounding box center [417, 226] width 834 height 452
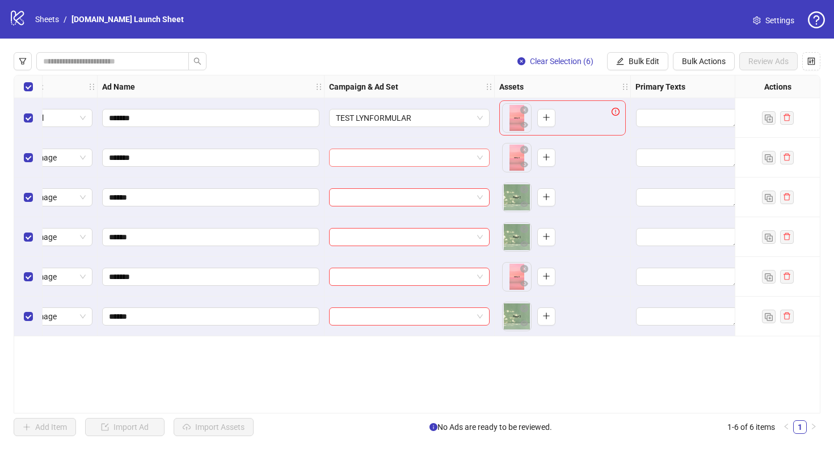
scroll to position [0, 0]
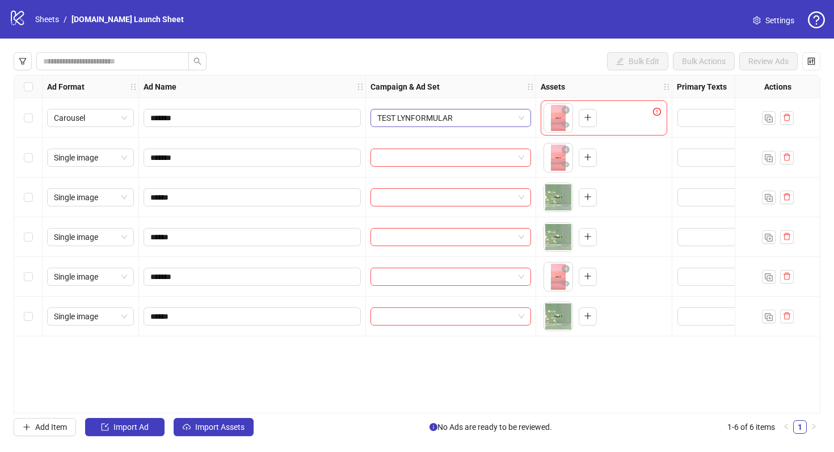
click at [430, 120] on span "TEST LYNFORMULAR" at bounding box center [450, 117] width 147 height 17
click at [473, 96] on div "Campaign & Ad Set" at bounding box center [451, 86] width 170 height 23
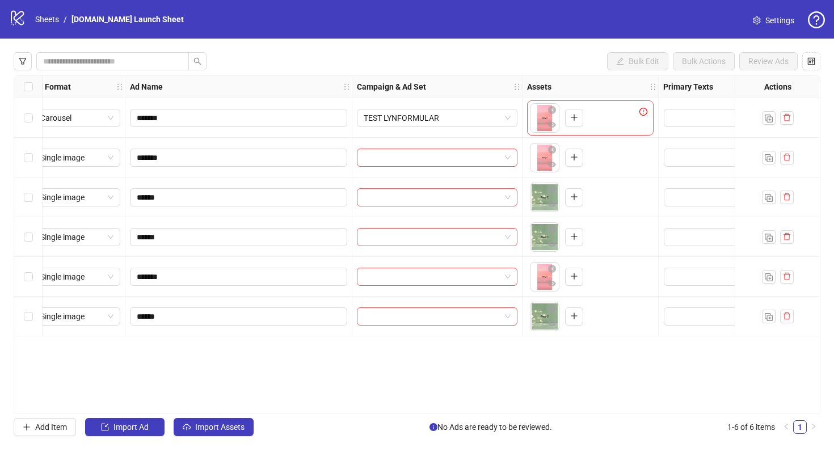
scroll to position [0, 15]
click at [576, 113] on button "button" at bounding box center [572, 118] width 18 height 18
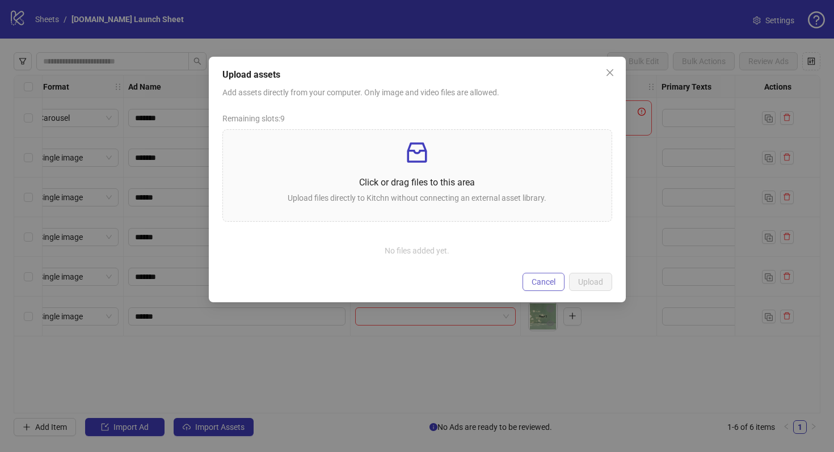
click at [537, 278] on span "Cancel" at bounding box center [543, 281] width 24 height 9
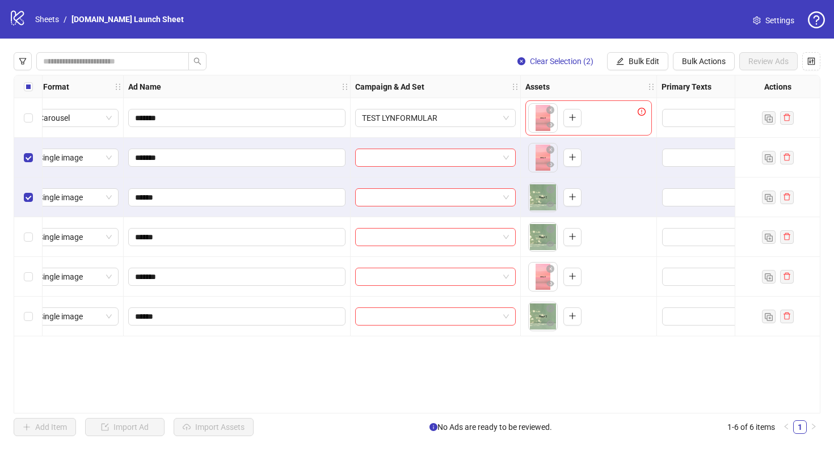
click at [26, 230] on div "Select row 4" at bounding box center [28, 237] width 28 height 40
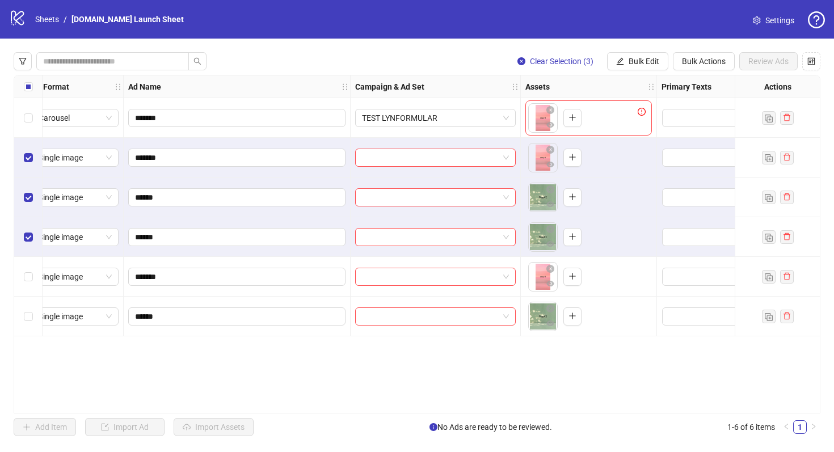
click at [26, 258] on div "Select row 5" at bounding box center [28, 277] width 28 height 40
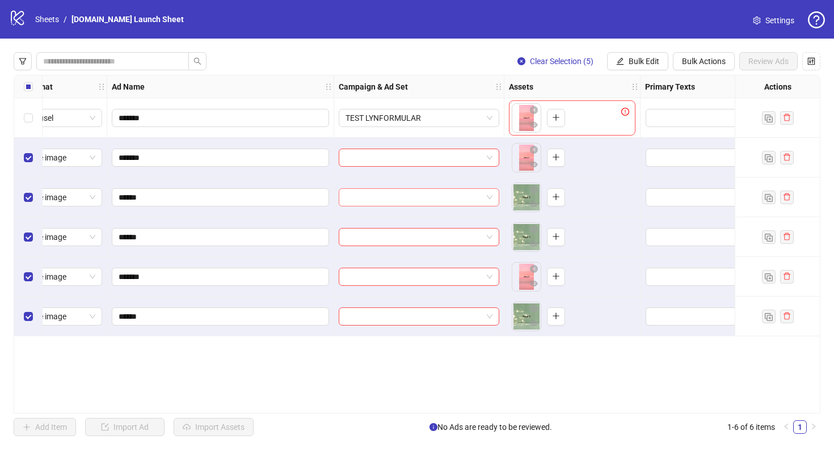
scroll to position [0, 51]
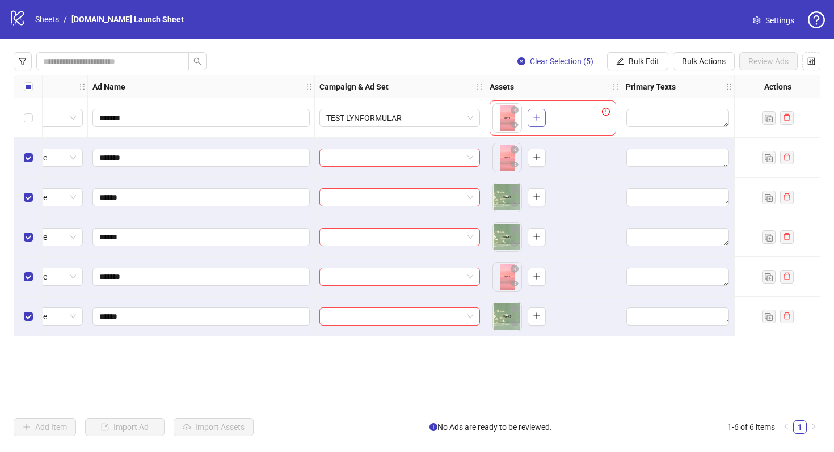
click at [535, 114] on icon "plus" at bounding box center [537, 117] width 8 height 8
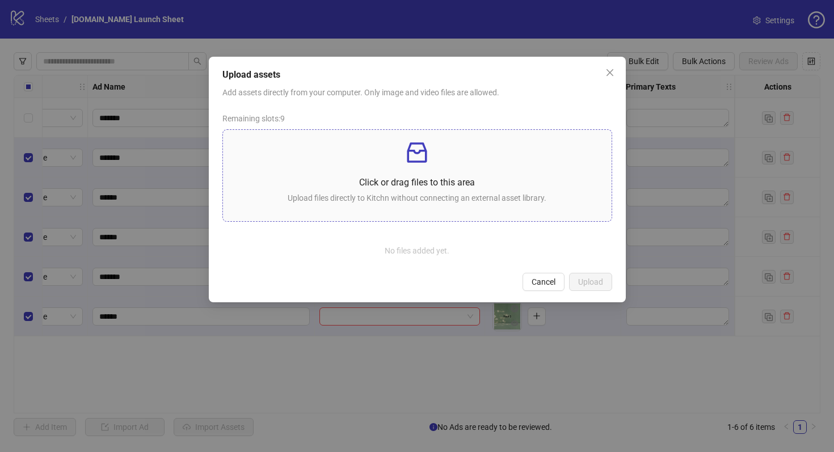
click at [431, 176] on p "Click or drag files to this area" at bounding box center [417, 182] width 370 height 14
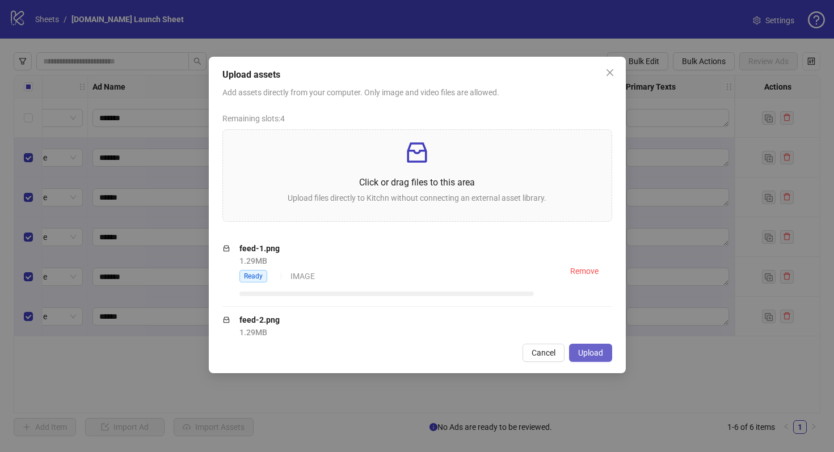
click at [590, 353] on span "Upload" at bounding box center [590, 352] width 25 height 9
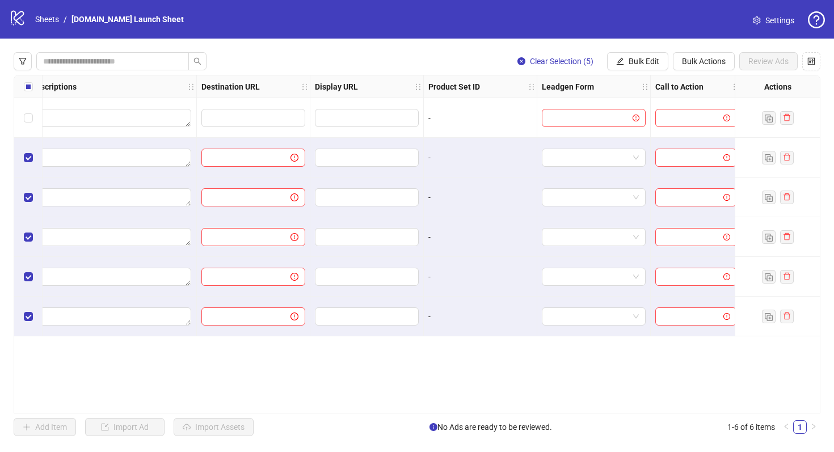
scroll to position [0, 926]
click at [575, 118] on input "search" at bounding box center [591, 117] width 80 height 17
click at [575, 139] on div "Tilmelding til venteliste" at bounding box center [597, 140] width 86 height 12
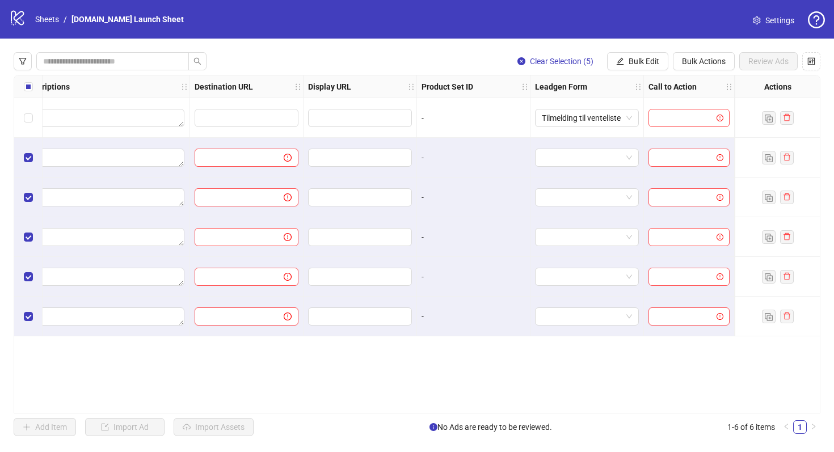
click at [650, 127] on div at bounding box center [689, 118] width 91 height 40
click at [658, 123] on input "search" at bounding box center [683, 117] width 57 height 17
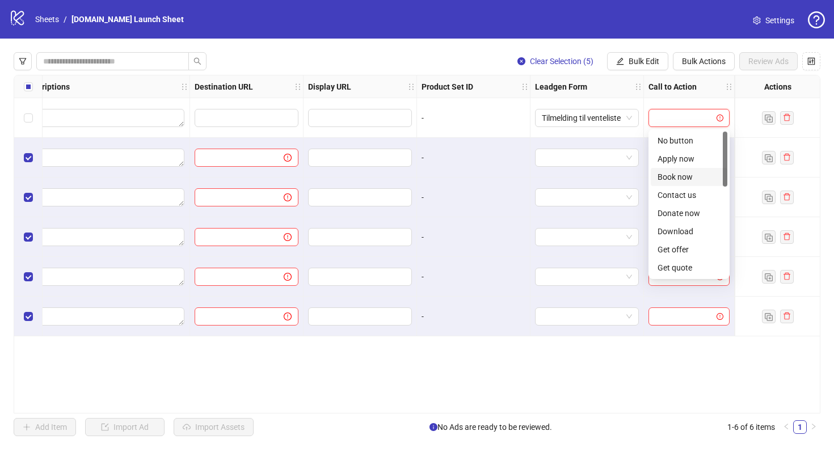
click at [680, 175] on div "Book now" at bounding box center [688, 177] width 63 height 12
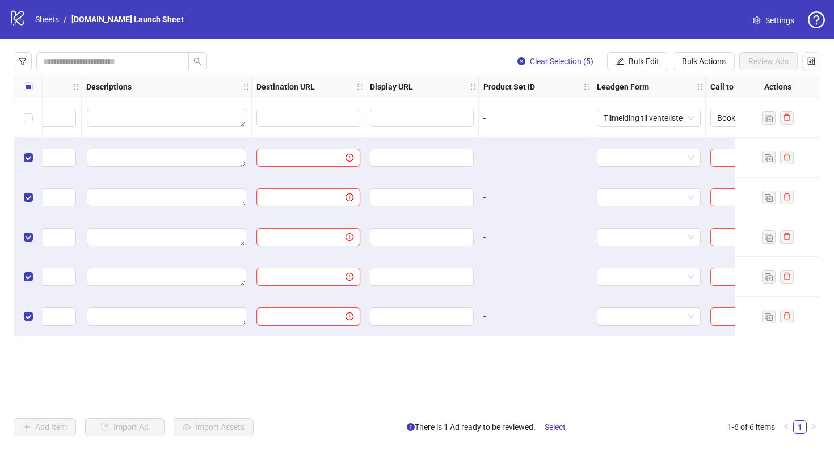
scroll to position [0, 873]
click at [417, 105] on div at bounding box center [422, 118] width 113 height 40
click at [417, 112] on input "text" at bounding box center [421, 118] width 88 height 12
click at [333, 124] on input "text" at bounding box center [301, 118] width 74 height 12
type input "**********"
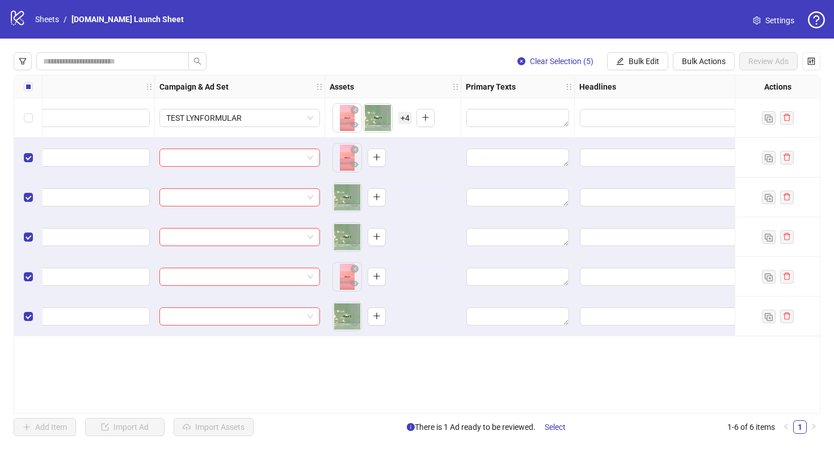
scroll to position [0, 203]
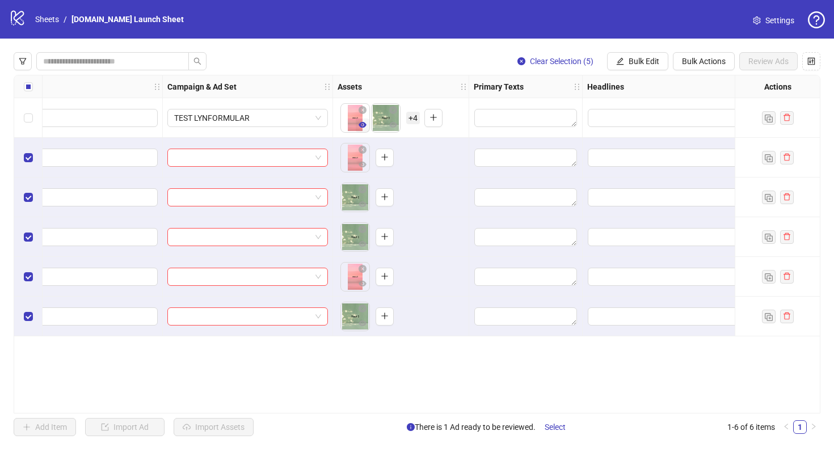
click at [364, 126] on icon "eye" at bounding box center [362, 125] width 8 height 6
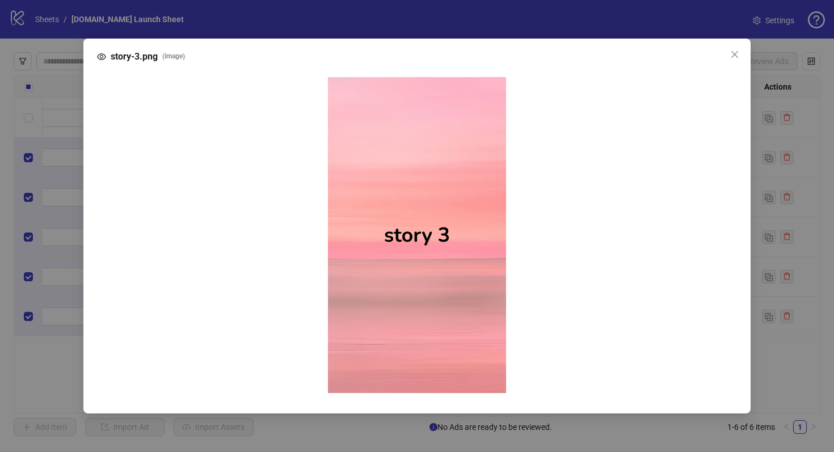
click at [778, 161] on div "story-3.png ( image )" at bounding box center [417, 226] width 834 height 452
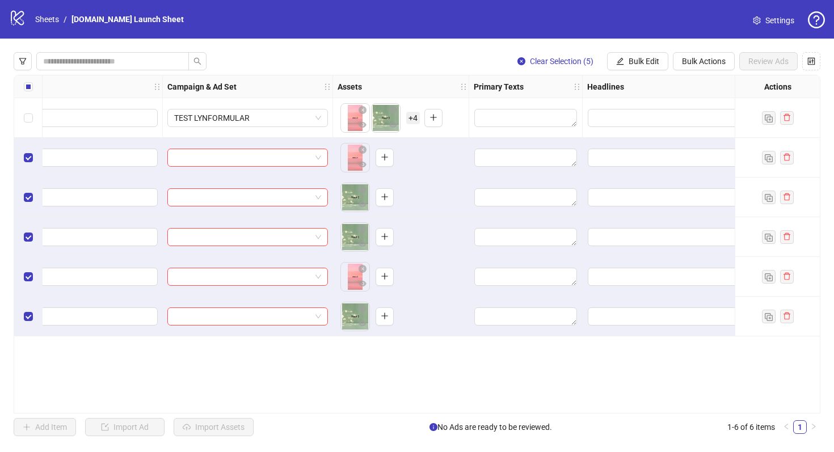
click at [416, 119] on span "+ 4" at bounding box center [413, 118] width 14 height 12
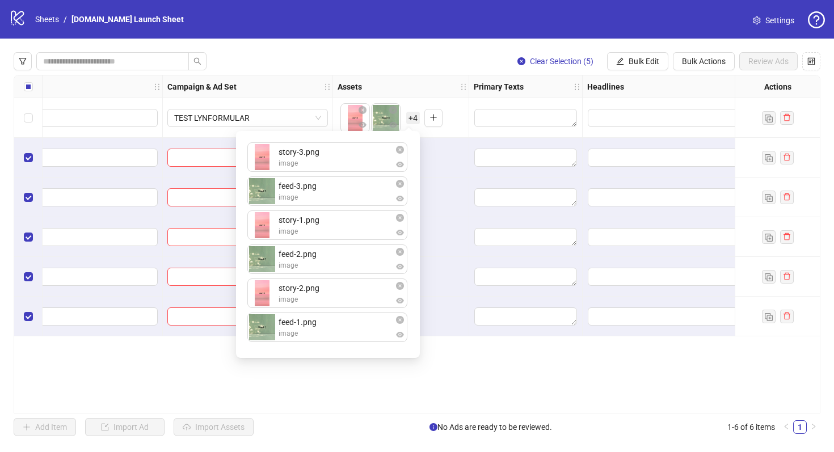
click at [442, 160] on div "To pick up a draggable item, press the space bar. While dragging, use the arrow…" at bounding box center [400, 157] width 126 height 35
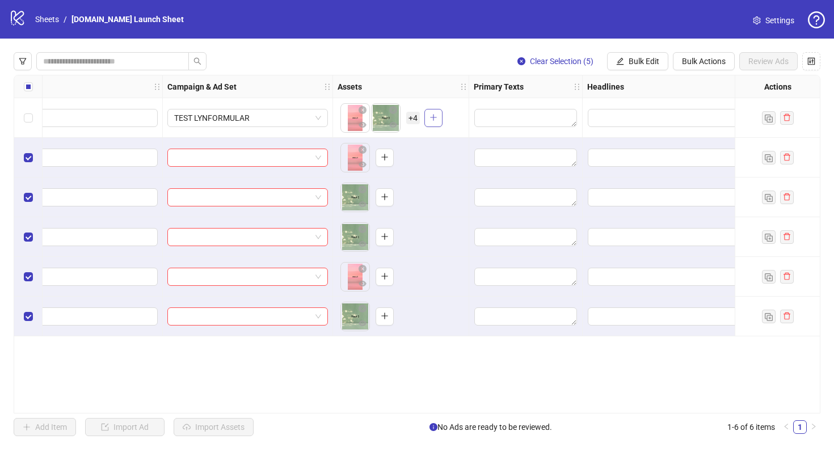
scroll to position [0, 0]
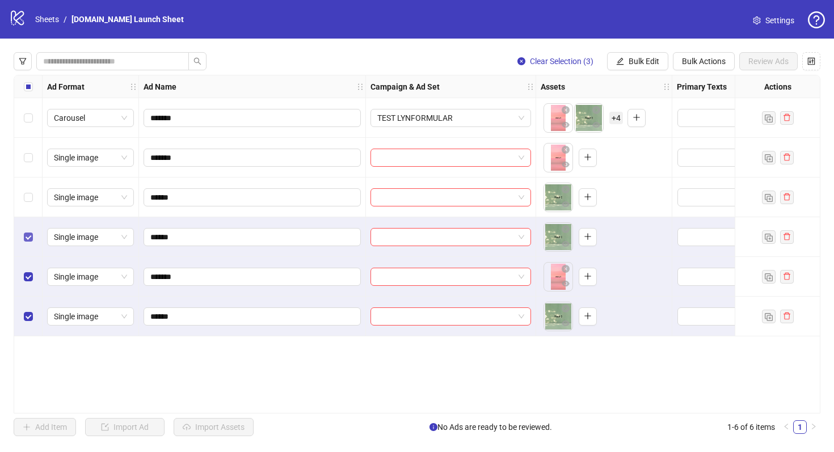
click at [26, 231] on label "Select row 4" at bounding box center [28, 237] width 9 height 12
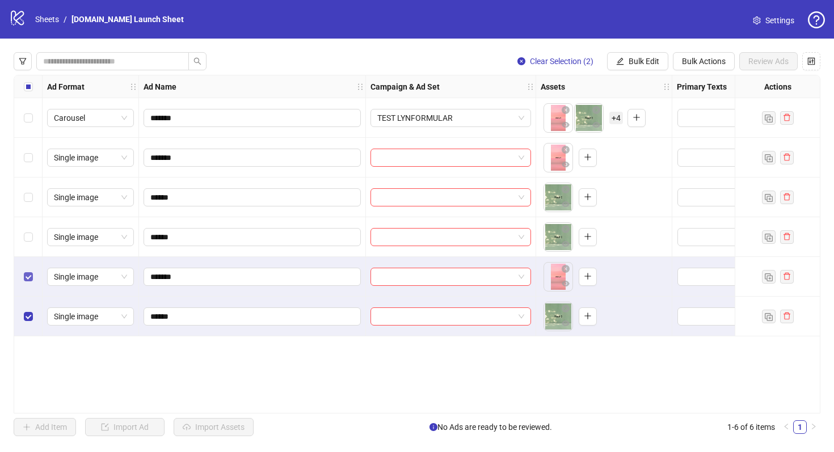
click at [26, 272] on label "Select row 5" at bounding box center [28, 277] width 9 height 12
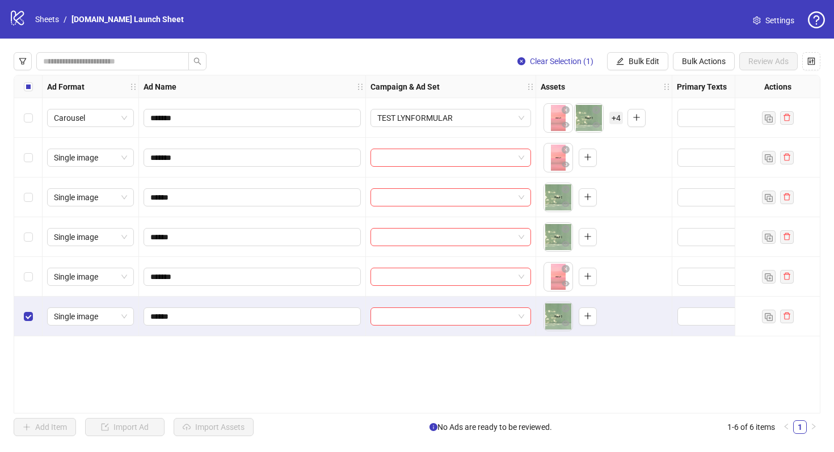
click at [37, 315] on div "Select row 6" at bounding box center [28, 317] width 28 height 40
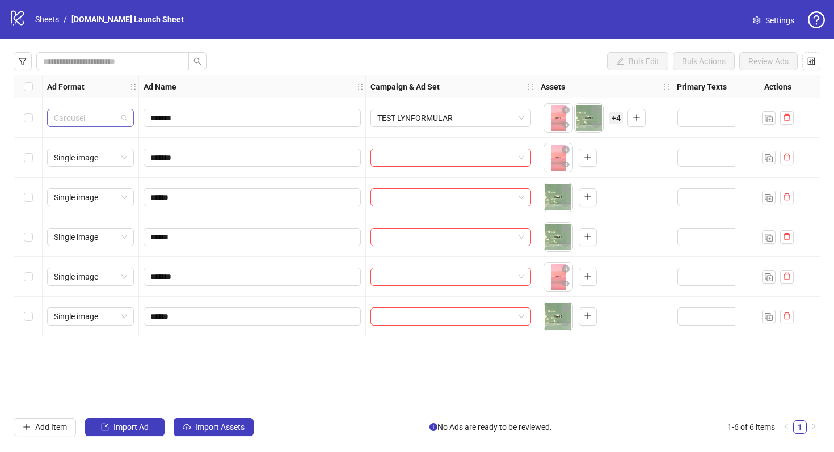
click at [87, 117] on span "Carousel" at bounding box center [90, 117] width 73 height 17
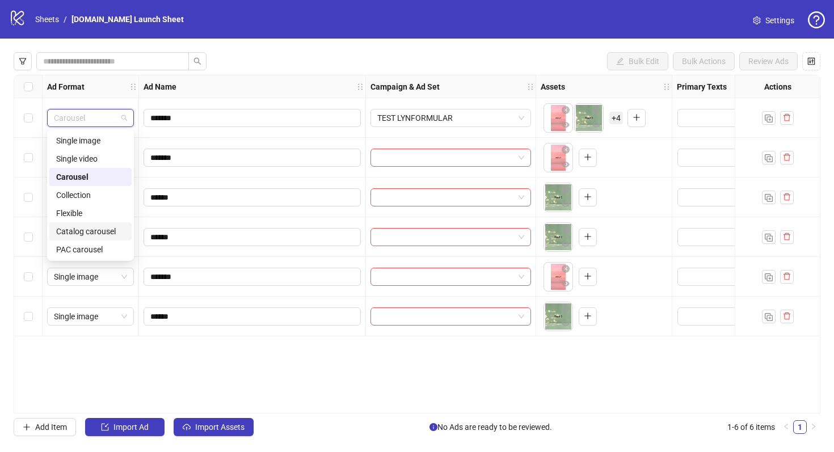
click at [104, 231] on div "Catalog carousel" at bounding box center [90, 231] width 69 height 12
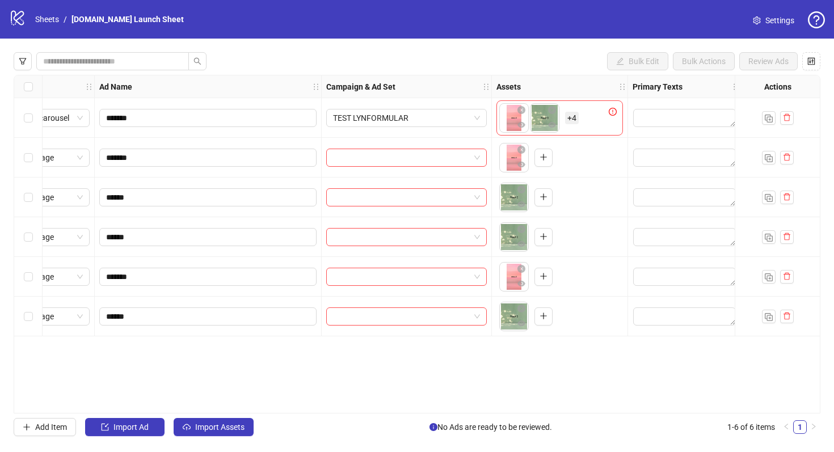
scroll to position [0, 45]
click at [563, 116] on div "To pick up a draggable item, press the space bar. While dragging, use the arrow…" at bounding box center [538, 117] width 79 height 29
click at [576, 116] on span "+ 4" at bounding box center [571, 118] width 14 height 12
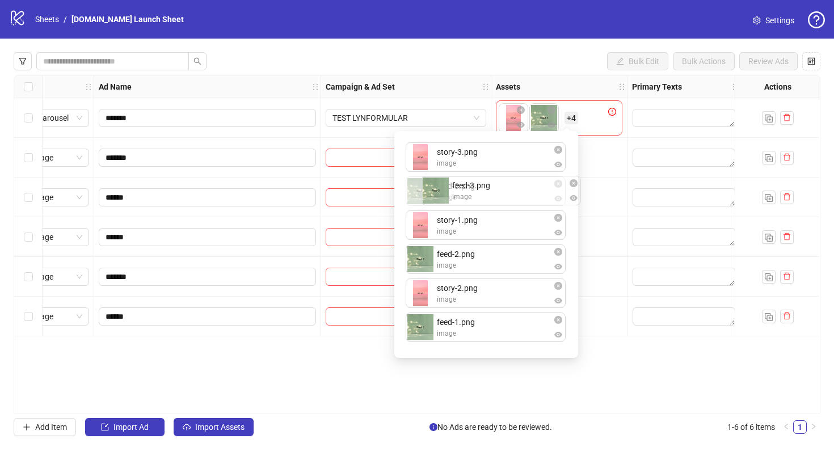
drag, startPoint x: 449, startPoint y: 195, endPoint x: 458, endPoint y: 199, distance: 9.2
click at [458, 199] on div "story-3.png image feed-3.png image story-1.png image feed-2.png image story-2.p…" at bounding box center [486, 244] width 170 height 213
click at [597, 170] on div "To pick up a draggable item, press the space bar. While dragging, use the arrow…" at bounding box center [559, 157] width 126 height 35
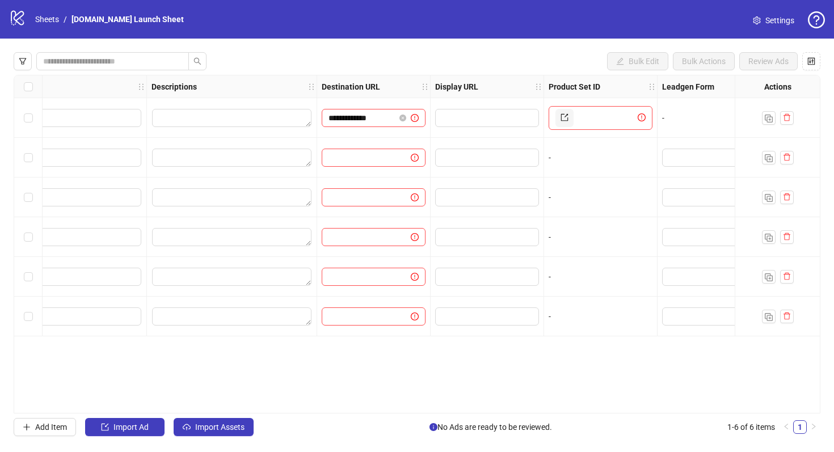
scroll to position [0, 811]
drag, startPoint x: 348, startPoint y: 117, endPoint x: 265, endPoint y: 115, distance: 82.8
click at [265, 75] on div "**********" at bounding box center [60, 75] width 1713 height 0
type input "*********"
click at [332, 136] on div "*********" at bounding box center [371, 118] width 113 height 40
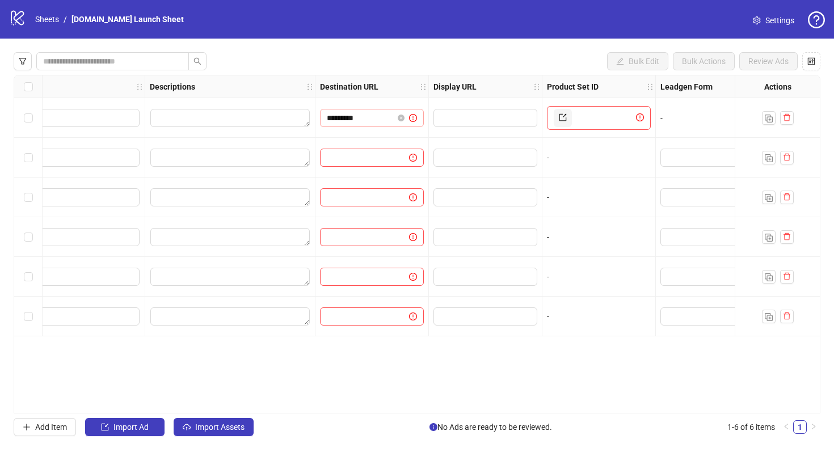
click at [324, 116] on span "*********" at bounding box center [372, 118] width 104 height 18
click at [327, 116] on input "*********" at bounding box center [360, 118] width 66 height 12
type input "**********"
click at [346, 132] on div "**********" at bounding box center [371, 118] width 113 height 40
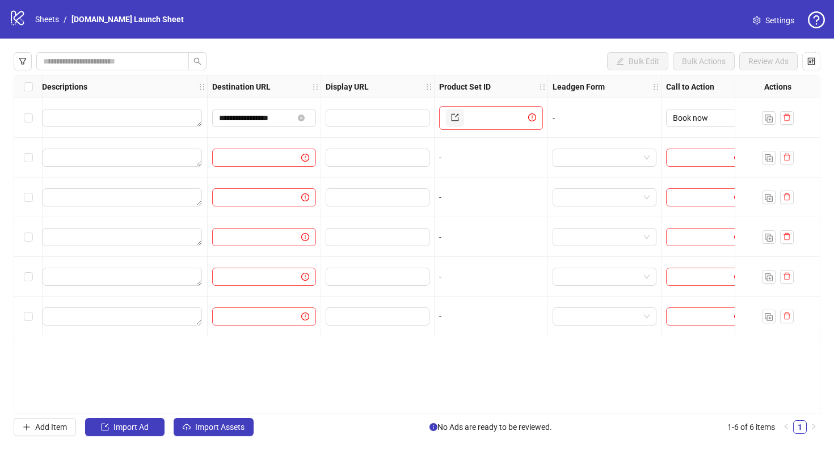
scroll to position [0, 936]
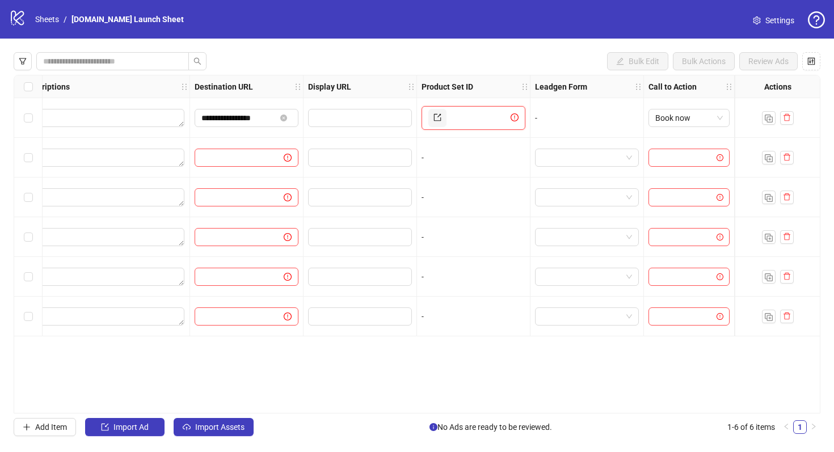
click at [470, 120] on input "text" at bounding box center [479, 118] width 60 height 18
click at [476, 151] on div "-" at bounding box center [473, 158] width 113 height 40
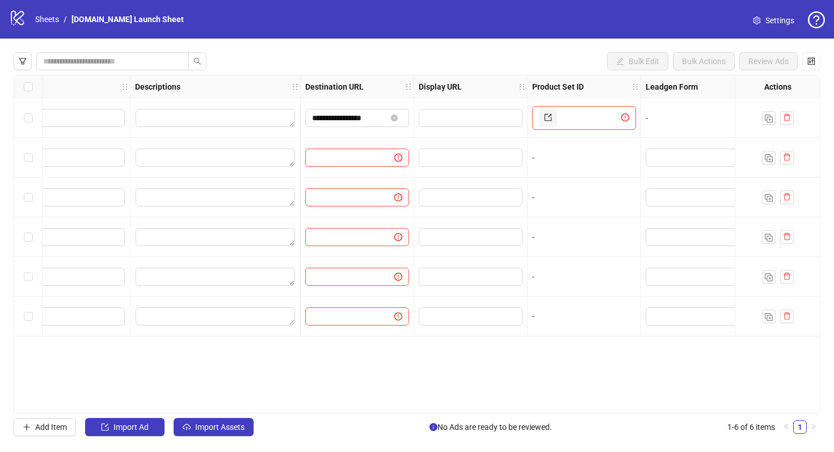
scroll to position [0, 881]
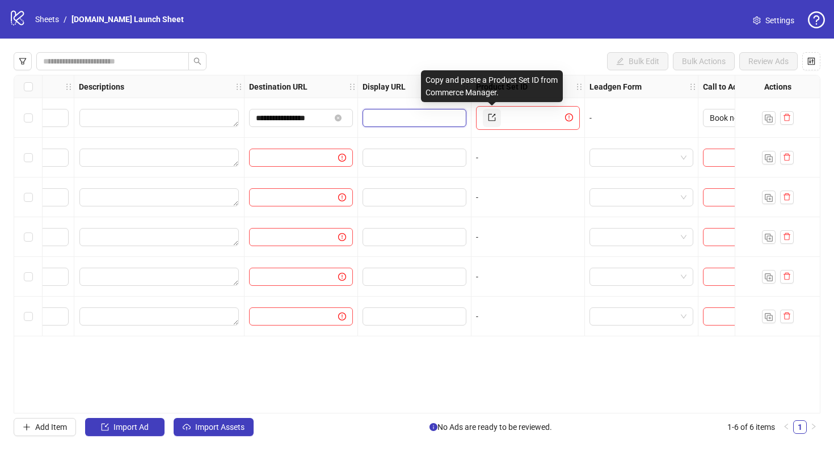
type input "**********"
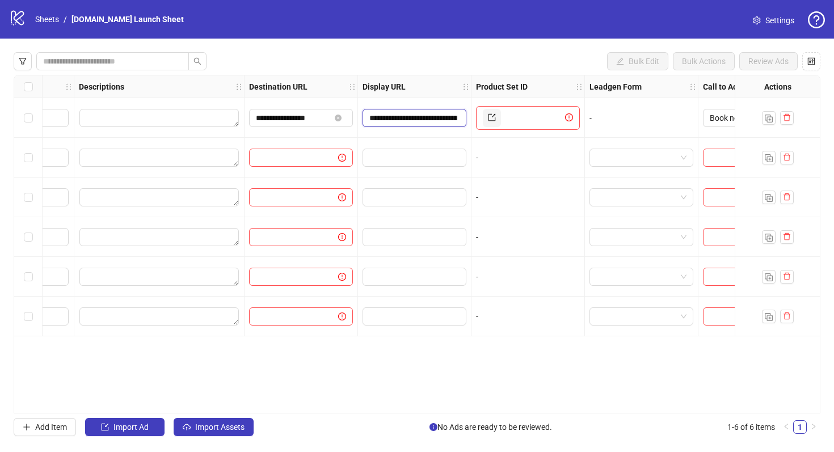
click at [432, 121] on input "**********" at bounding box center [413, 118] width 88 height 12
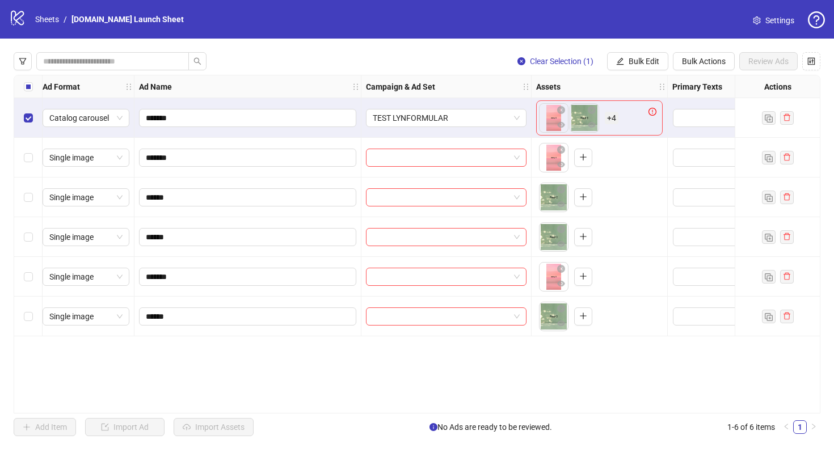
scroll to position [0, 0]
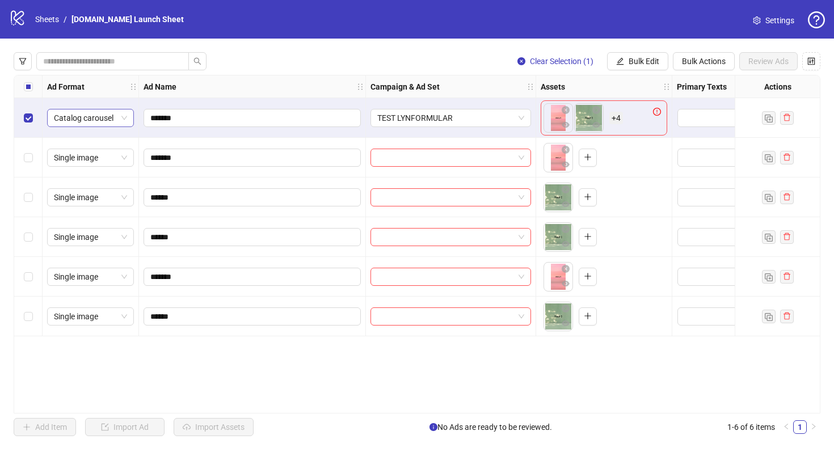
click at [111, 119] on span "Catalog carousel" at bounding box center [90, 117] width 73 height 17
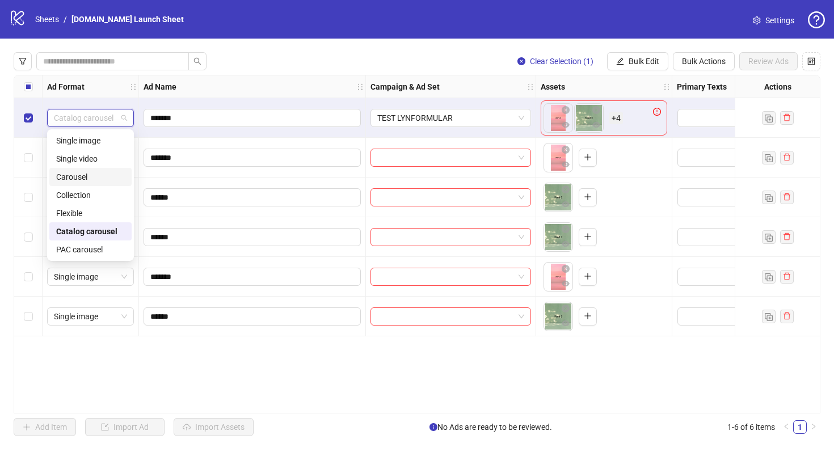
click at [108, 182] on div "Carousel" at bounding box center [90, 177] width 69 height 12
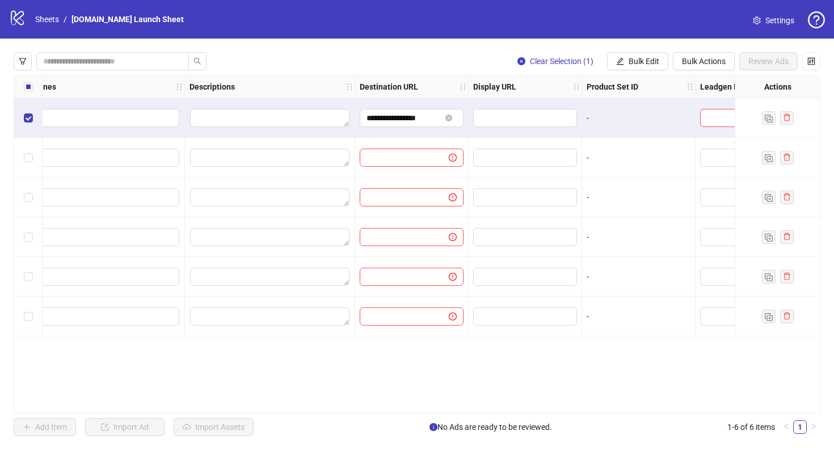
scroll to position [0, 936]
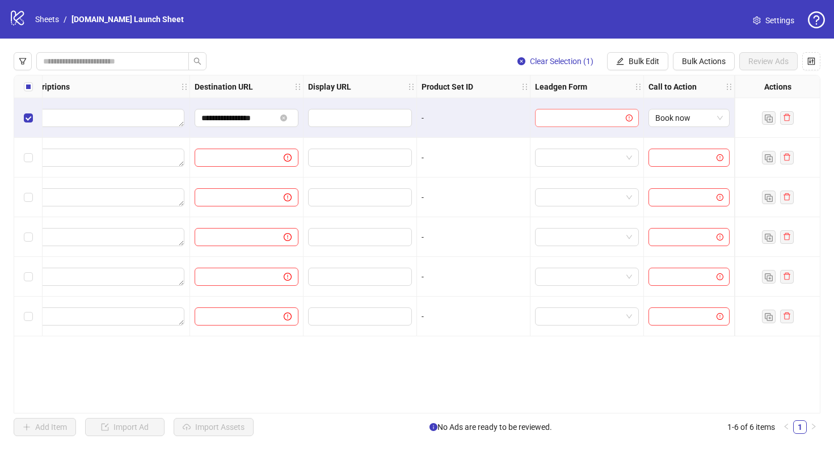
click at [596, 113] on input "search" at bounding box center [582, 117] width 80 height 17
click at [572, 141] on div "Tilmelding til venteliste" at bounding box center [587, 140] width 86 height 12
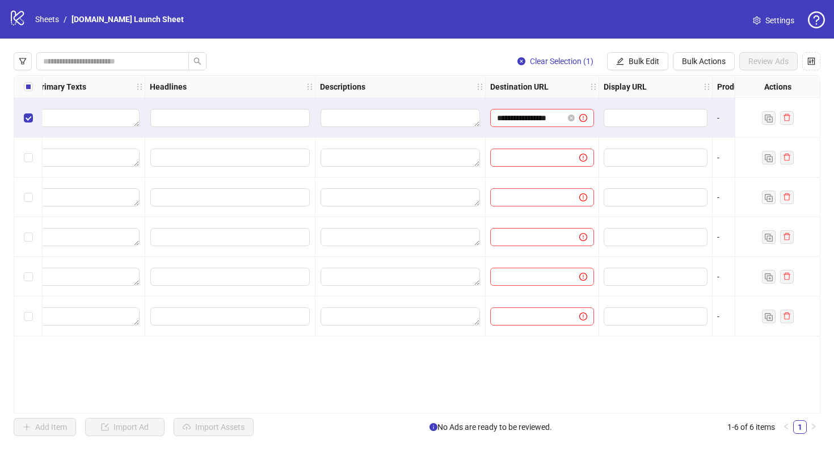
scroll to position [0, 672]
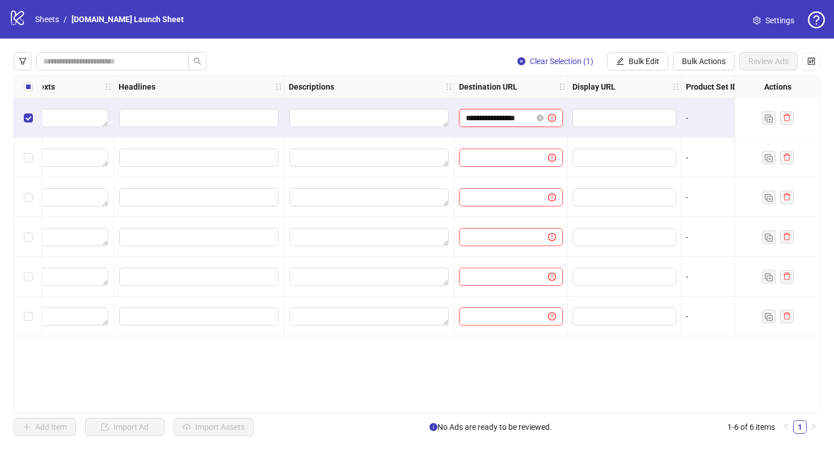
click at [524, 119] on input "**********" at bounding box center [499, 118] width 66 height 12
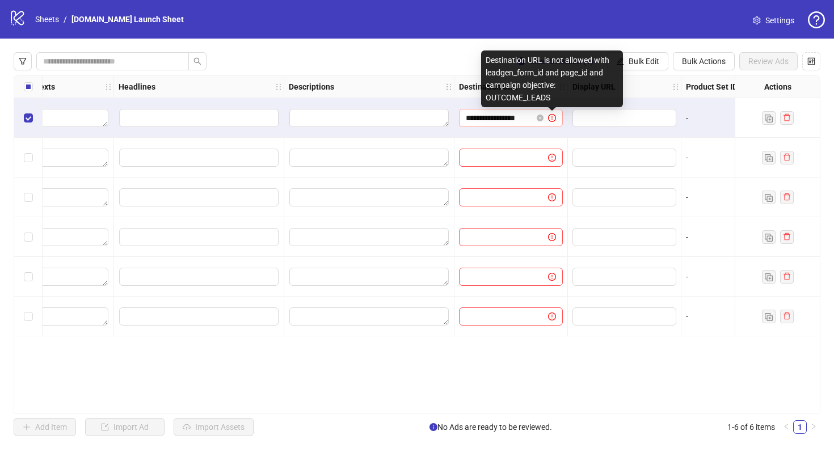
click at [553, 119] on icon "exclamation-circle" at bounding box center [552, 118] width 8 height 8
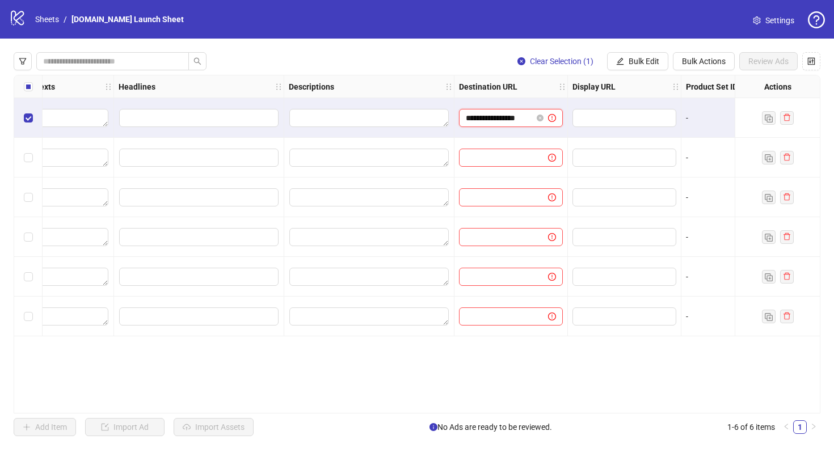
click at [519, 117] on input "**********" at bounding box center [499, 118] width 66 height 12
click at [490, 137] on div at bounding box center [510, 118] width 113 height 40
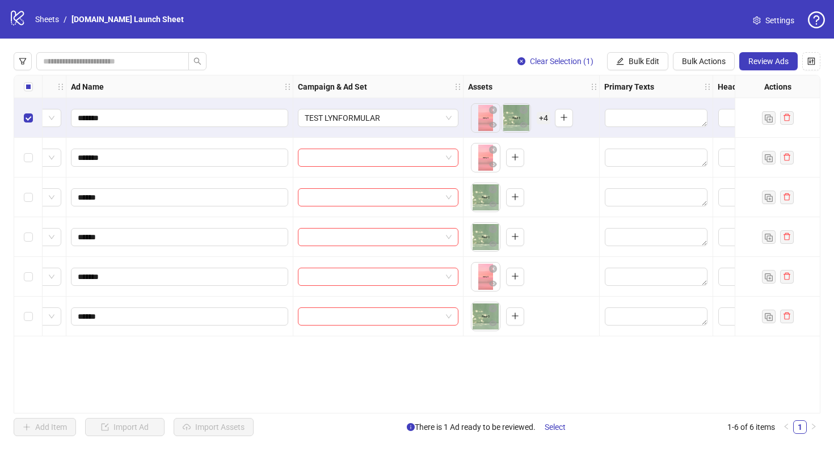
scroll to position [0, 0]
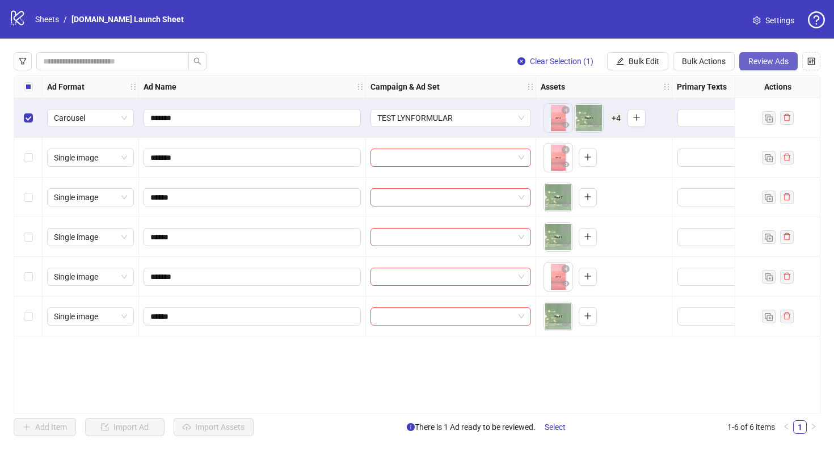
click at [765, 65] on span "Review Ads" at bounding box center [768, 61] width 40 height 9
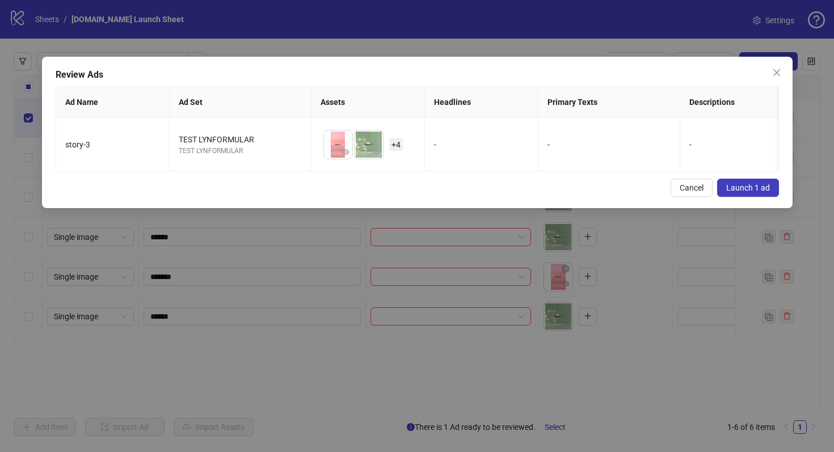
click at [733, 197] on button "Launch 1 ad" at bounding box center [748, 188] width 62 height 18
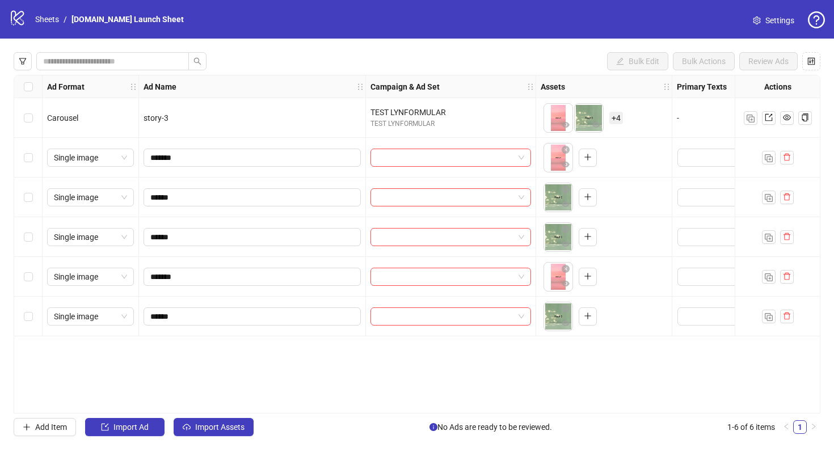
click at [63, 113] on span "Carousel" at bounding box center [62, 117] width 31 height 9
copy span "Carousel"
click at [402, 116] on div "TEST LYNFORMULAR" at bounding box center [450, 112] width 161 height 12
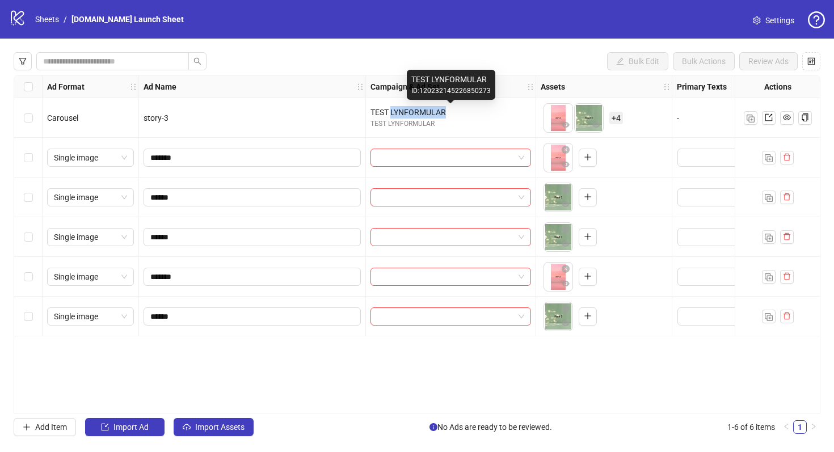
click at [402, 116] on div "TEST LYNFORMULAR" at bounding box center [450, 112] width 161 height 12
click at [403, 114] on div "TEST LYNFORMULAR" at bounding box center [450, 112] width 161 height 12
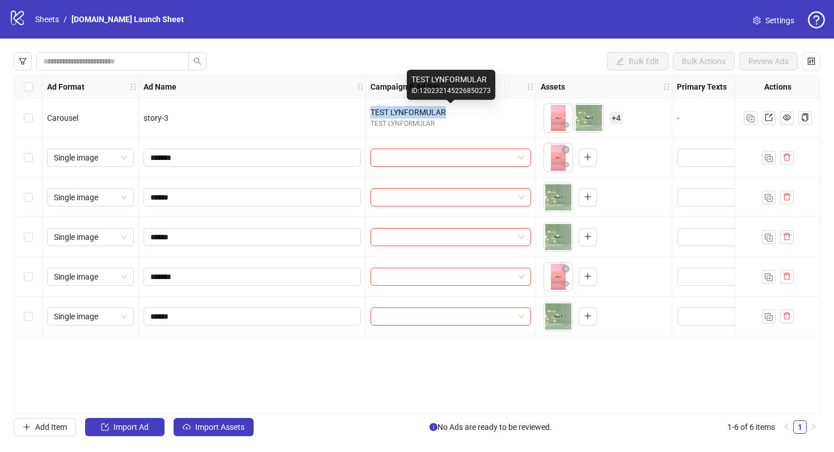
copy div "TEST LYNFORMULAR"
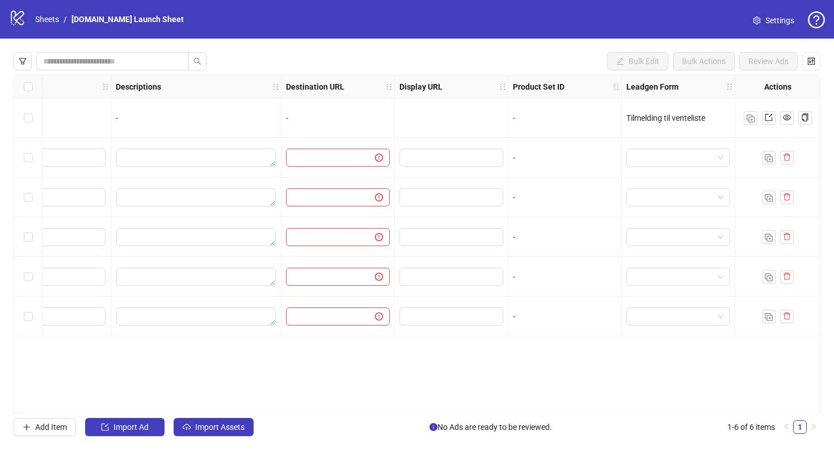
scroll to position [0, 936]
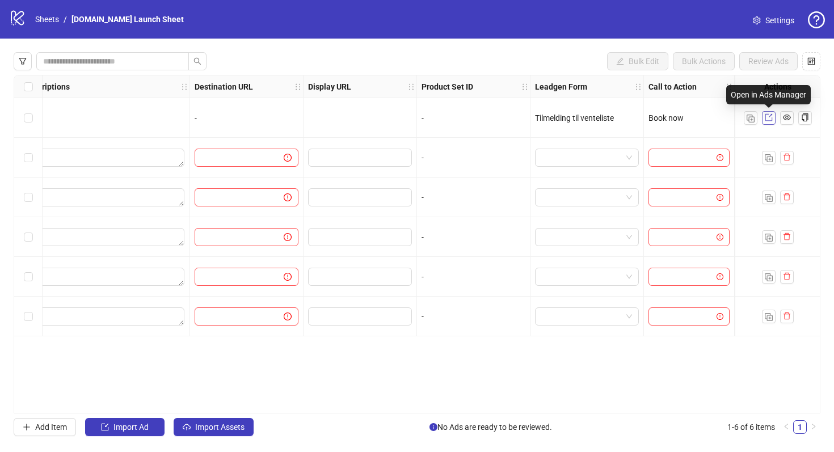
click at [768, 119] on icon "export" at bounding box center [769, 117] width 8 height 8
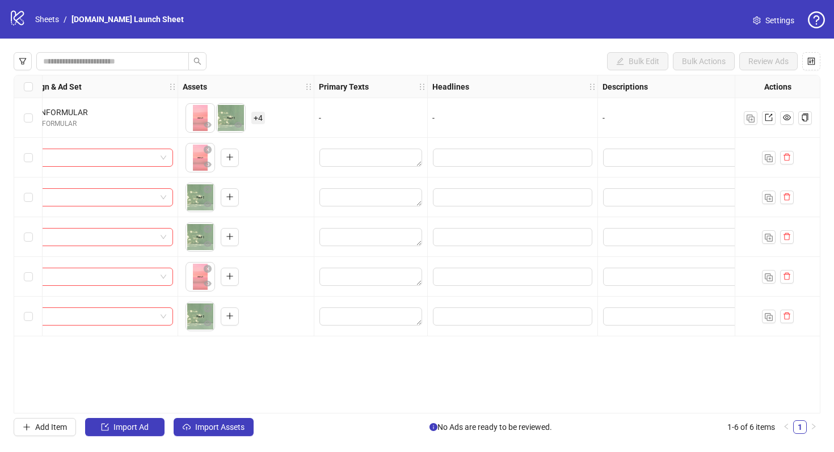
scroll to position [0, 0]
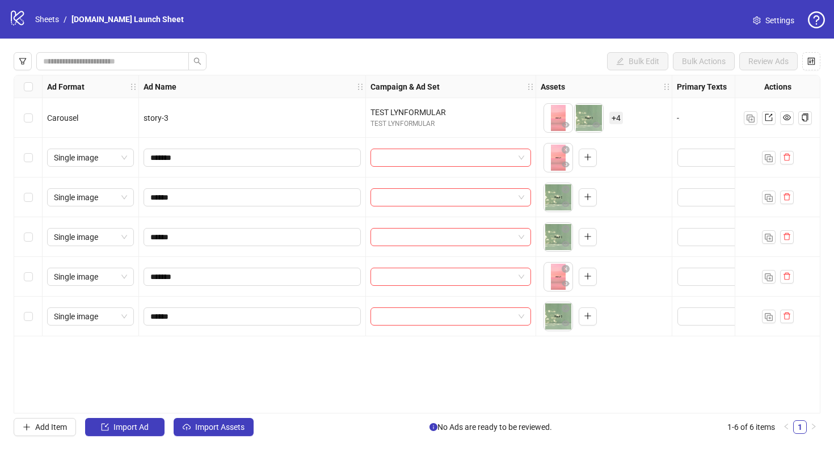
click at [68, 113] on span "Carousel" at bounding box center [62, 117] width 31 height 9
copy span "Carousel"
